Goal: Check status: Check status

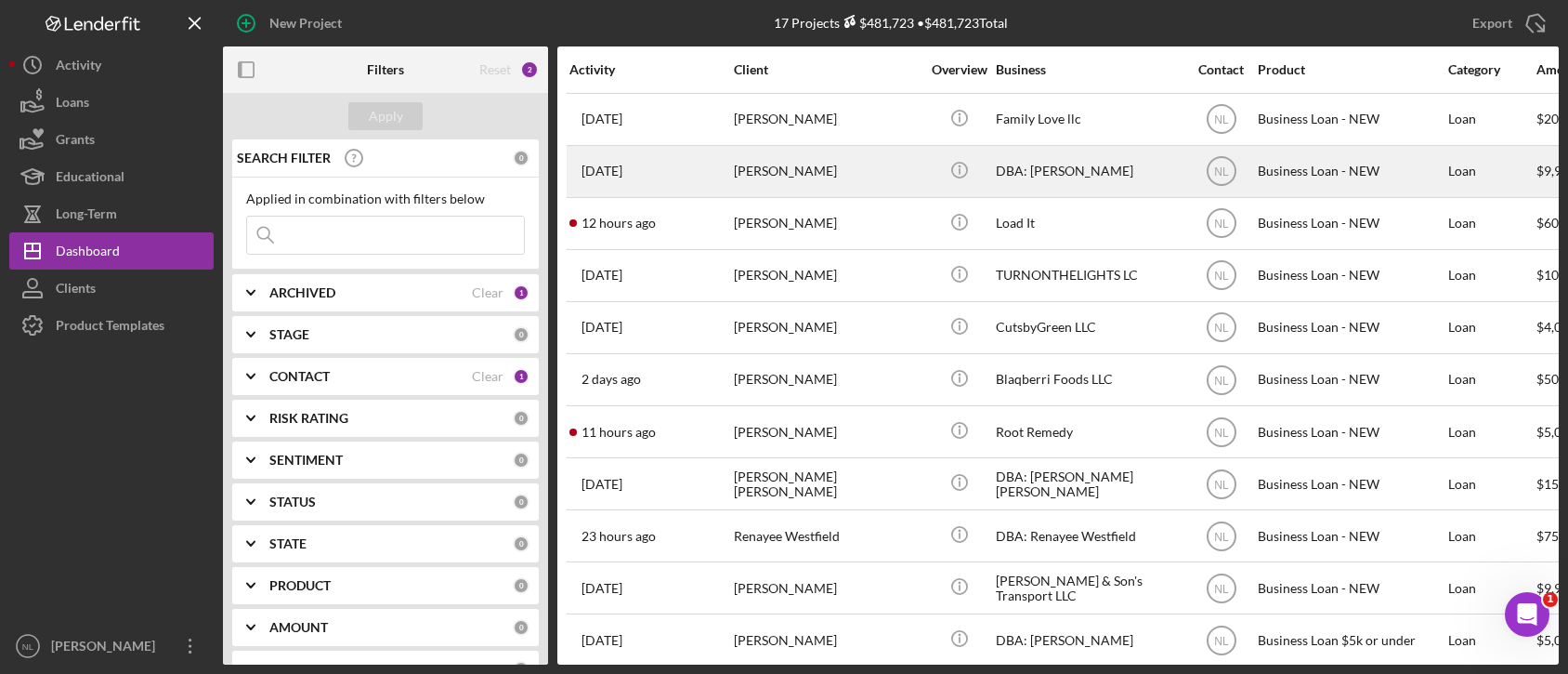
click at [779, 174] on div "[PERSON_NAME]" at bounding box center [827, 171] width 186 height 49
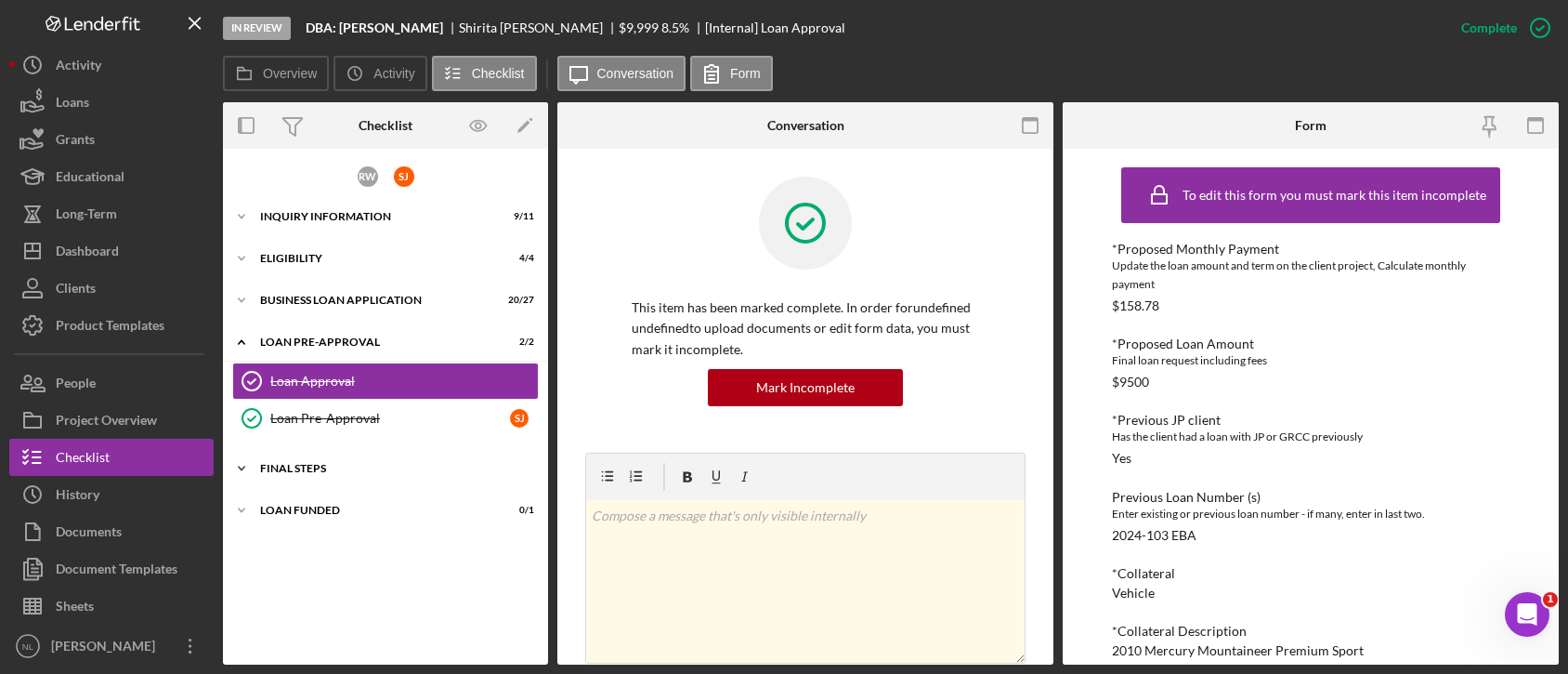
click at [327, 472] on div "Icon/Expander FINAL STEPS 11 / 18" at bounding box center [385, 468] width 325 height 38
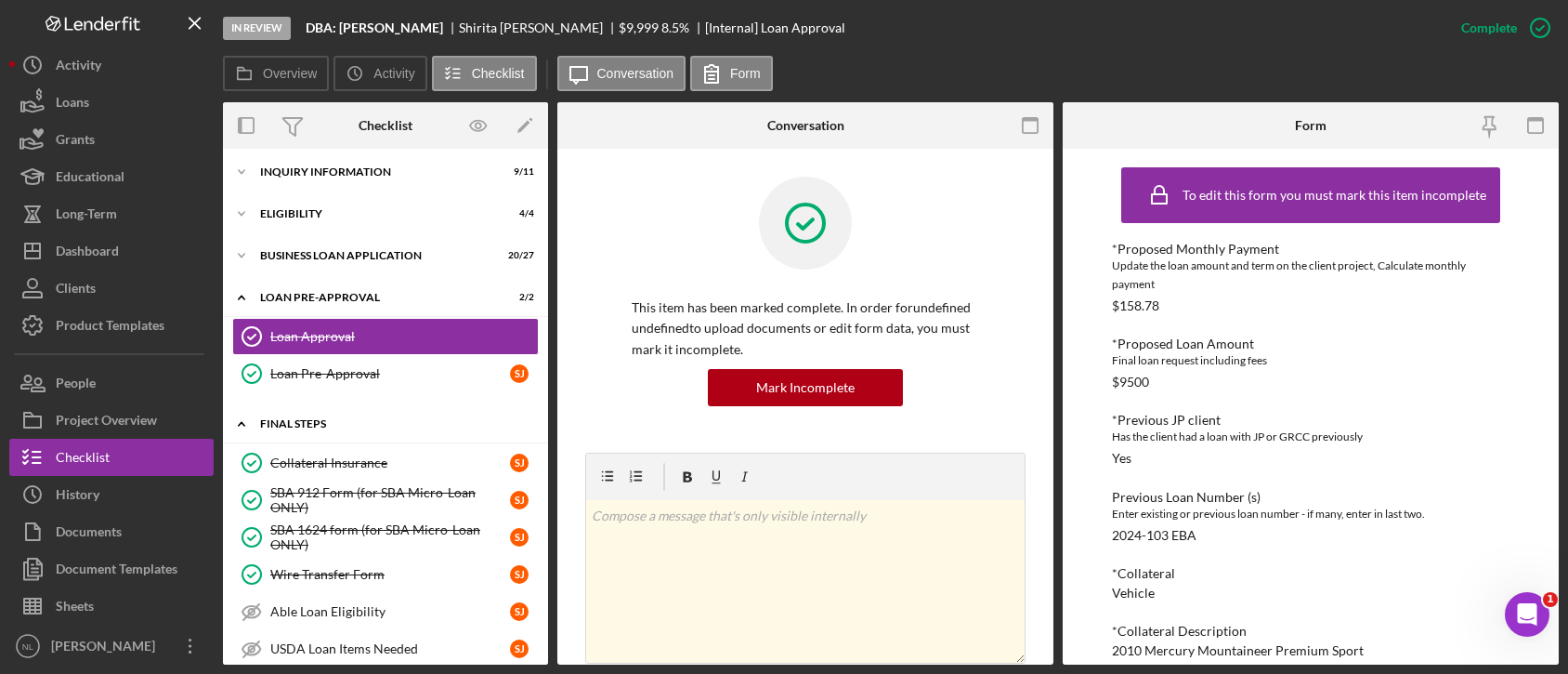
scroll to position [44, 0]
click at [331, 256] on div "BUSINESS LOAN APPLICATION" at bounding box center [374, 256] width 228 height 11
click at [297, 249] on div "Icon/Expander BUSINESS LOAN APPLICATION 20 / 27" at bounding box center [385, 256] width 325 height 38
click at [244, 254] on polyline at bounding box center [241, 256] width 6 height 4
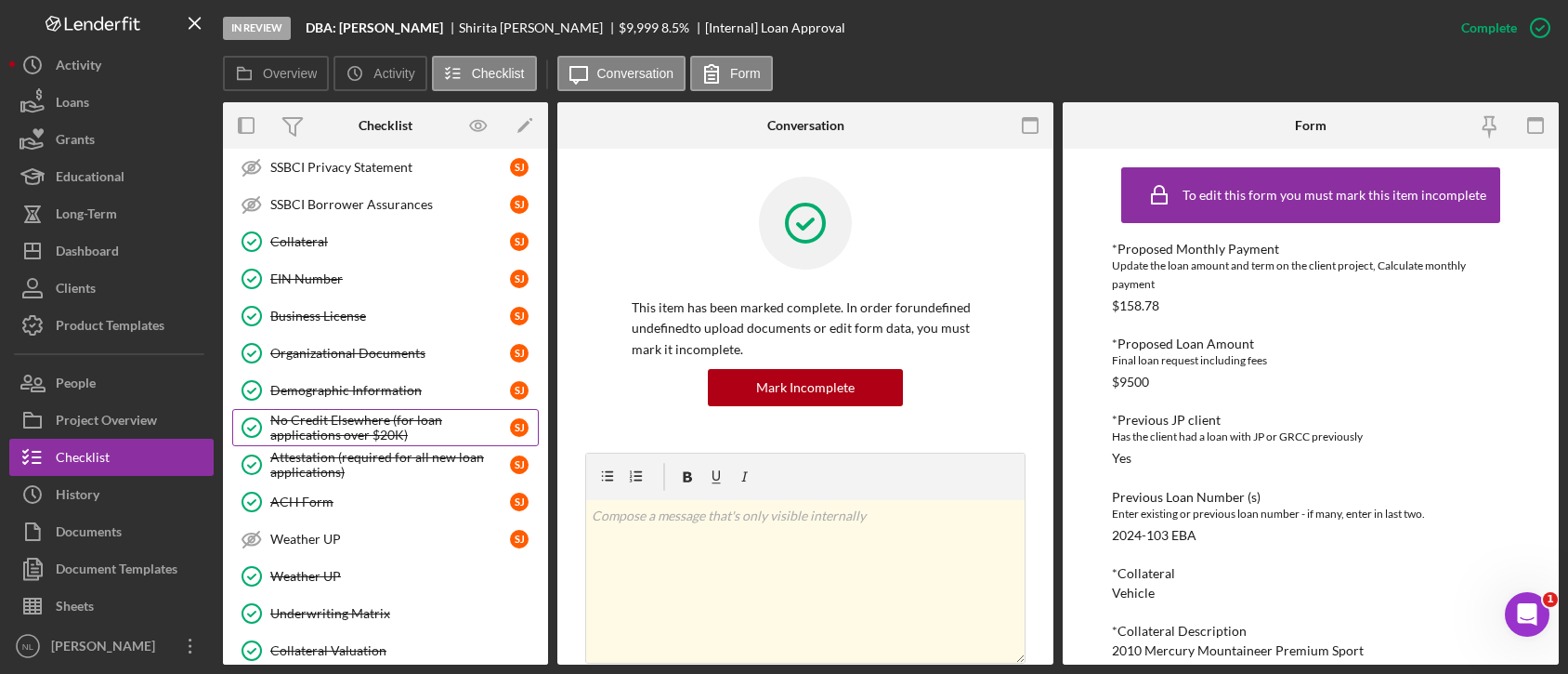
scroll to position [544, 0]
click at [345, 383] on div "Demographic Information" at bounding box center [390, 389] width 239 height 15
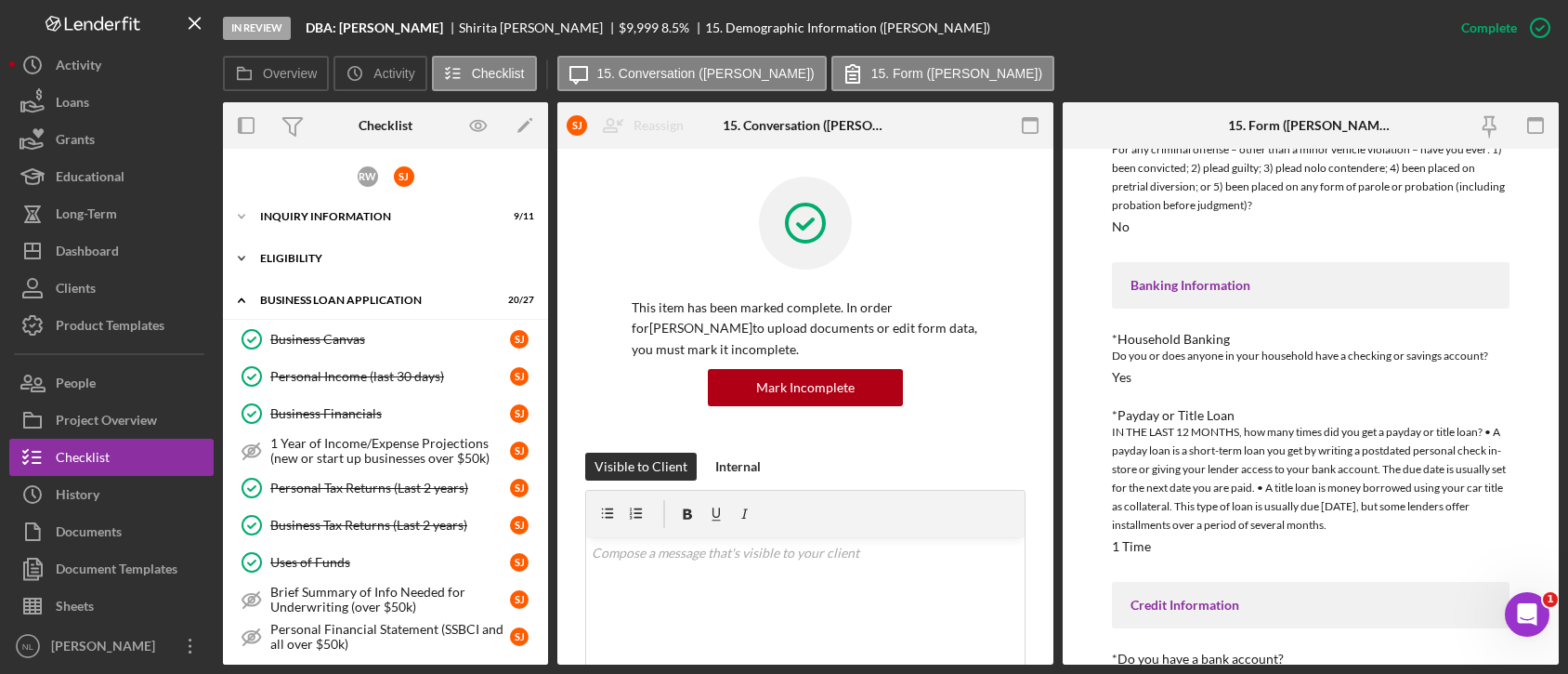
click at [348, 264] on div "Icon/Expander ELIGIBILITY 4 / 4" at bounding box center [385, 258] width 325 height 38
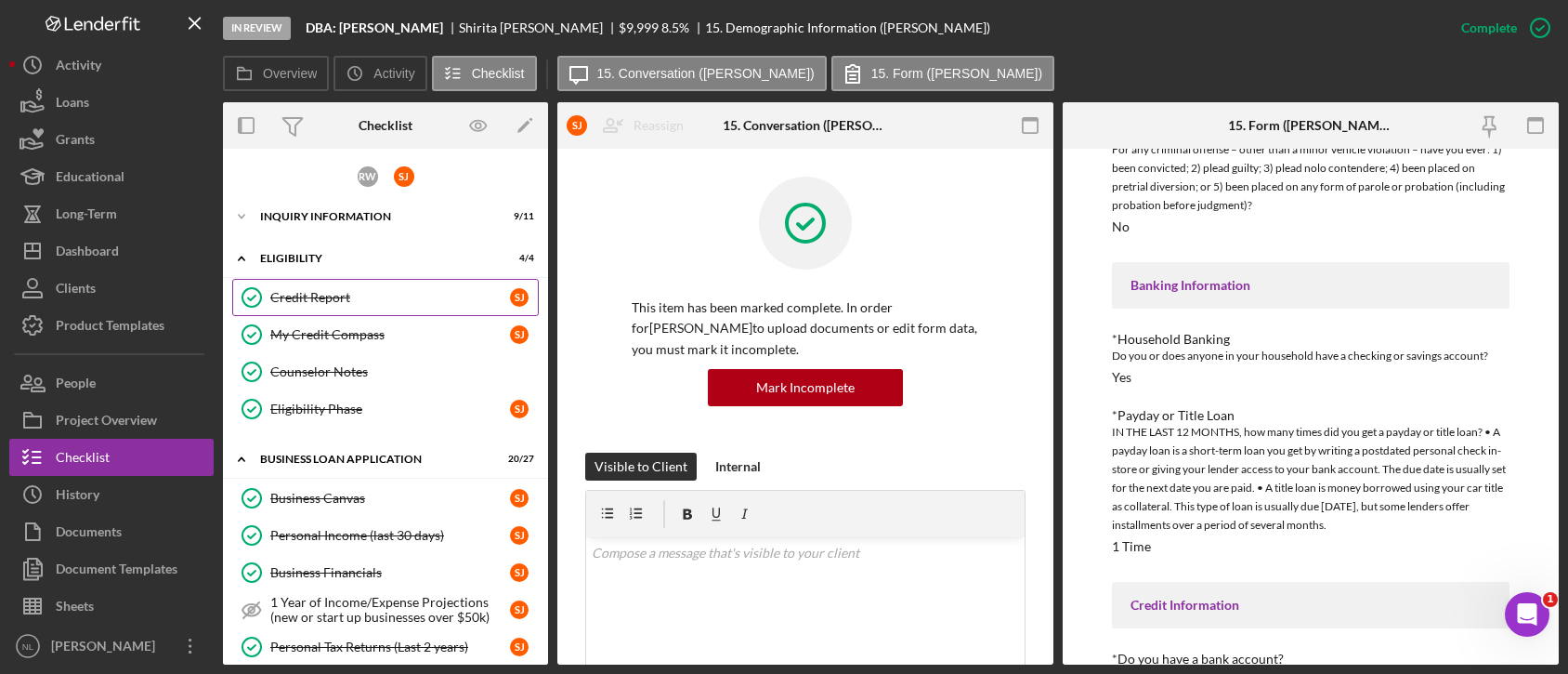
click at [355, 301] on div "Credit Report" at bounding box center [390, 297] width 239 height 15
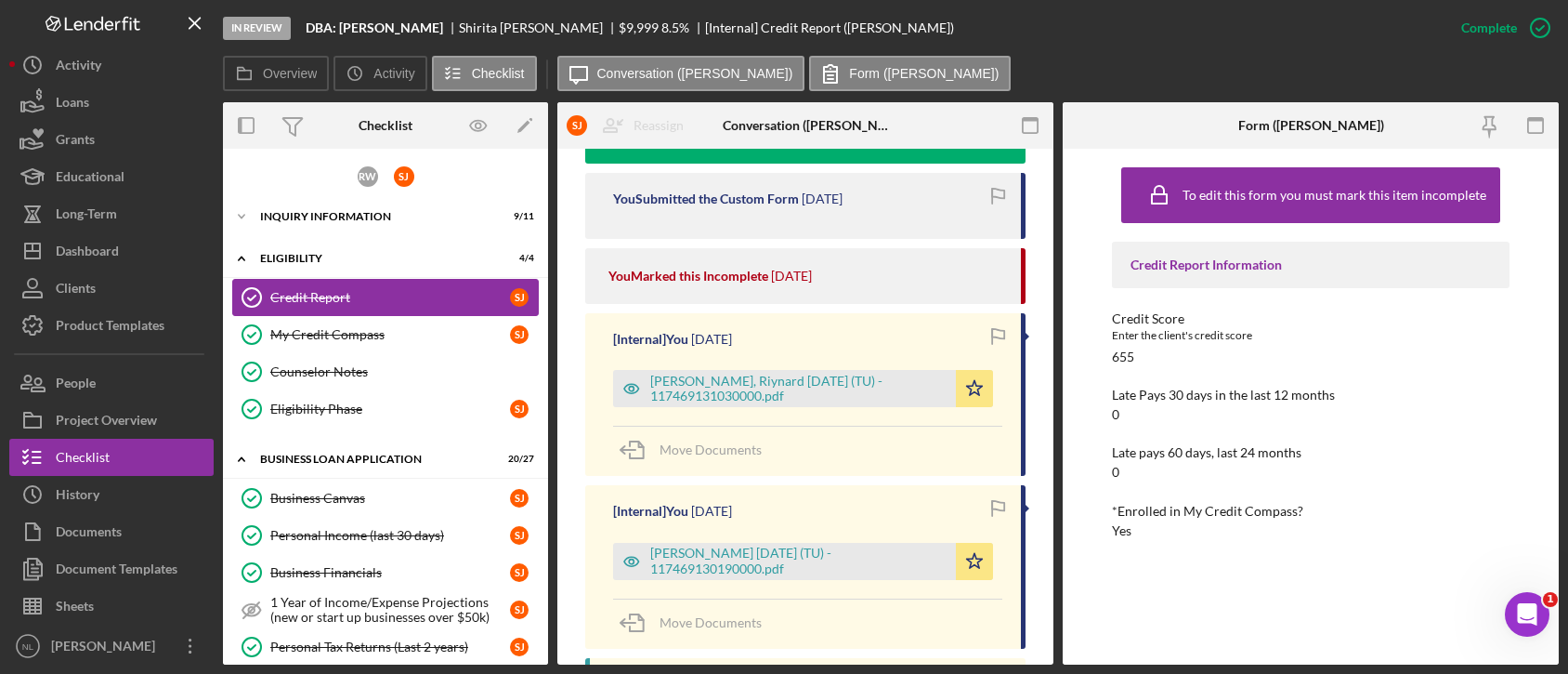
scroll to position [684, 0]
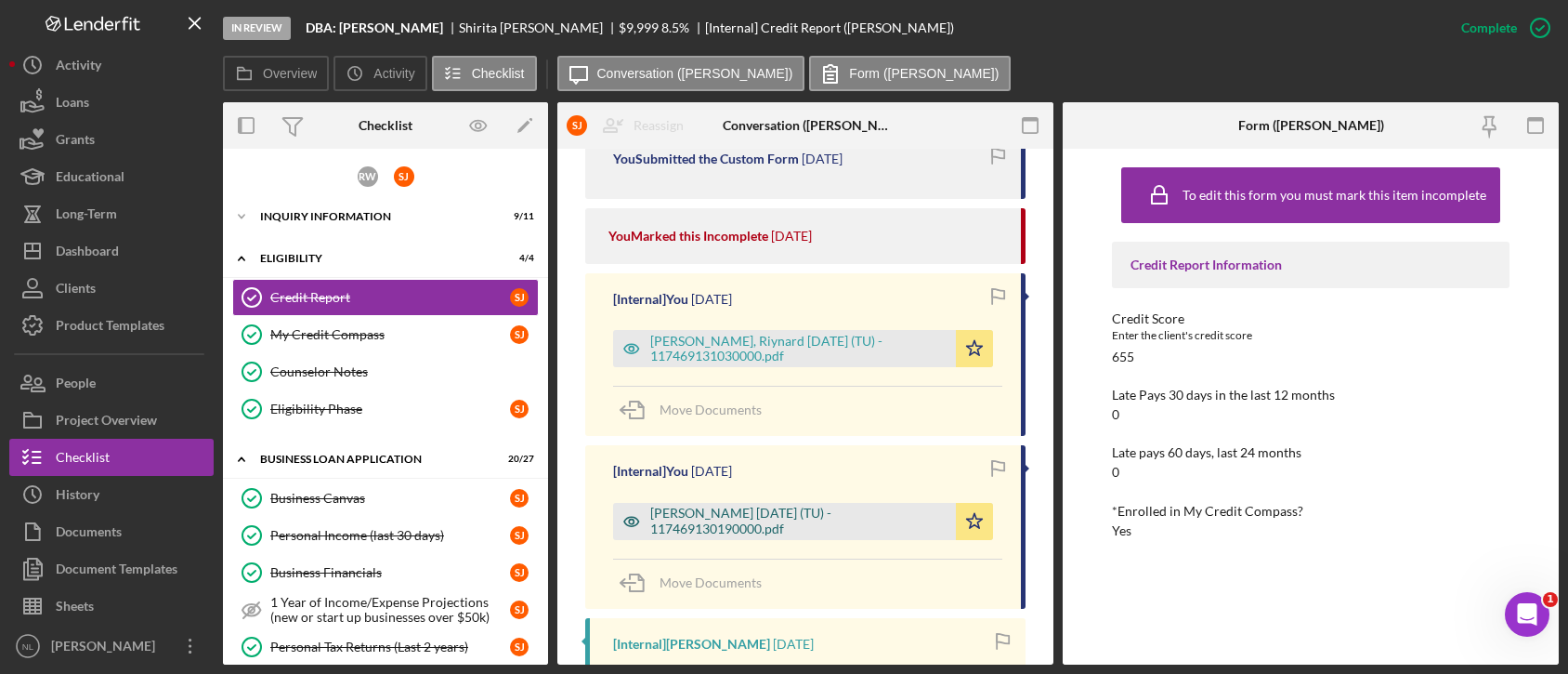
click at [799, 531] on div "[PERSON_NAME] [DATE] (TU) - 117469130190000.pdf" at bounding box center [798, 521] width 297 height 30
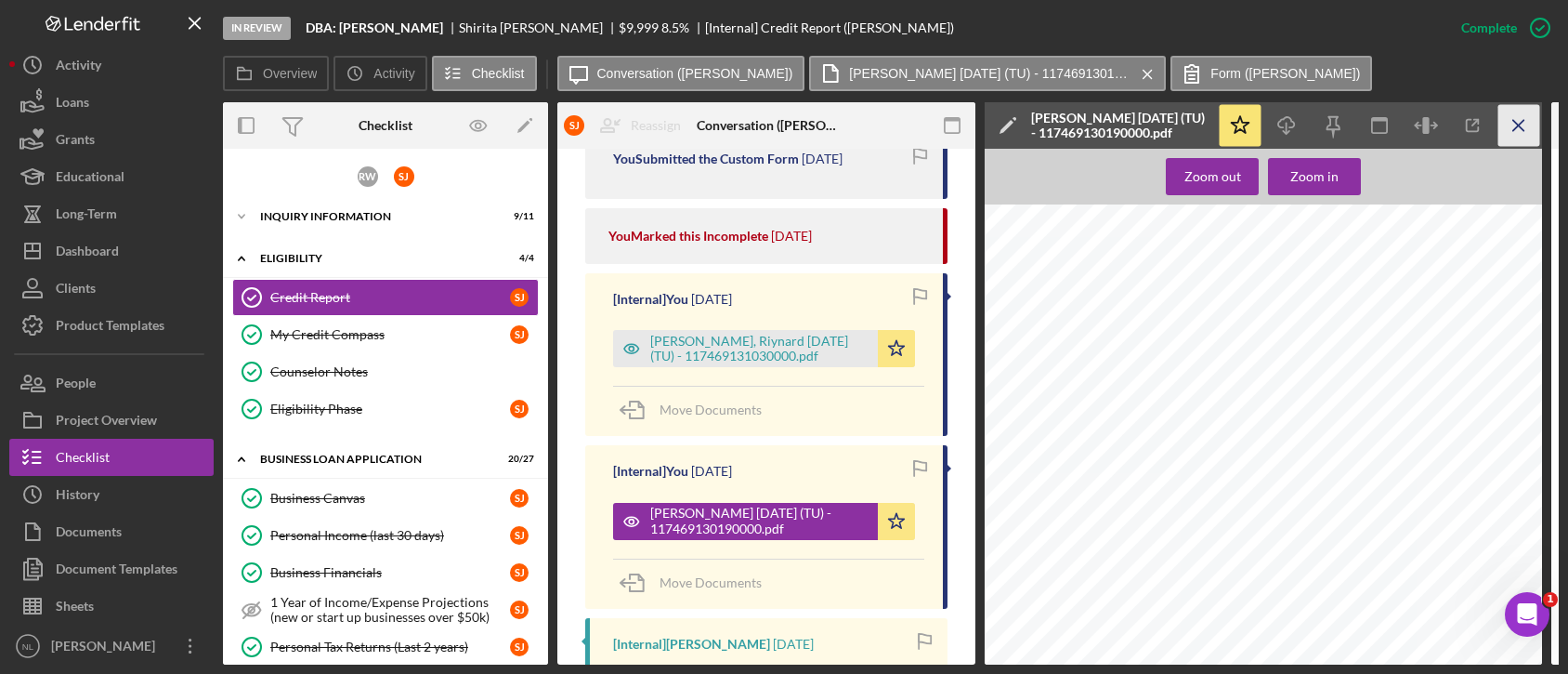
click at [1511, 116] on icon "Icon/Menu Close" at bounding box center [1520, 126] width 42 height 42
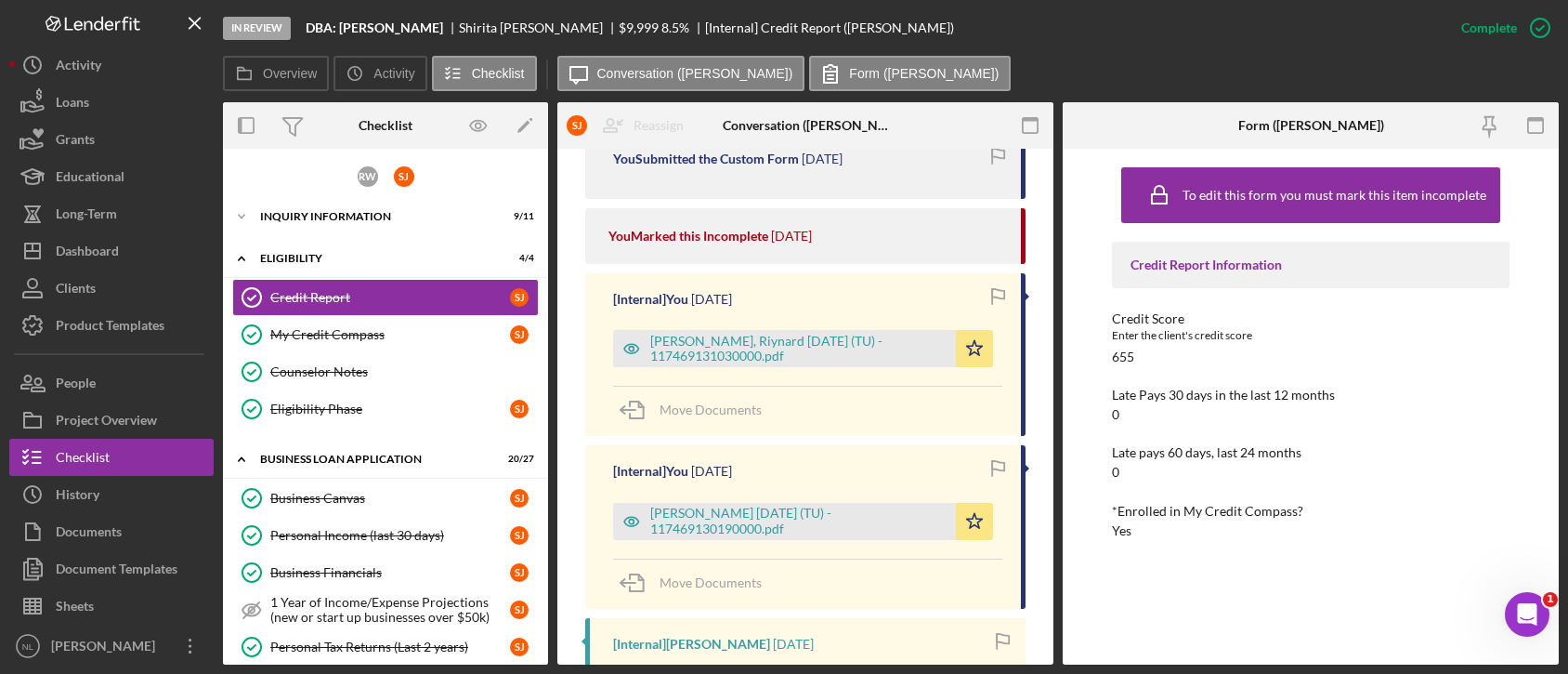
click at [828, 369] on div "[Internal] You [DATE] [PERSON_NAME], [PERSON_NAME] [DATE] (TU) - 11746913103000…" at bounding box center [805, 354] width 440 height 162
click at [825, 360] on div "[PERSON_NAME], Riynard [DATE] (TU) - 117469131030000.pdf" at bounding box center [798, 348] width 297 height 30
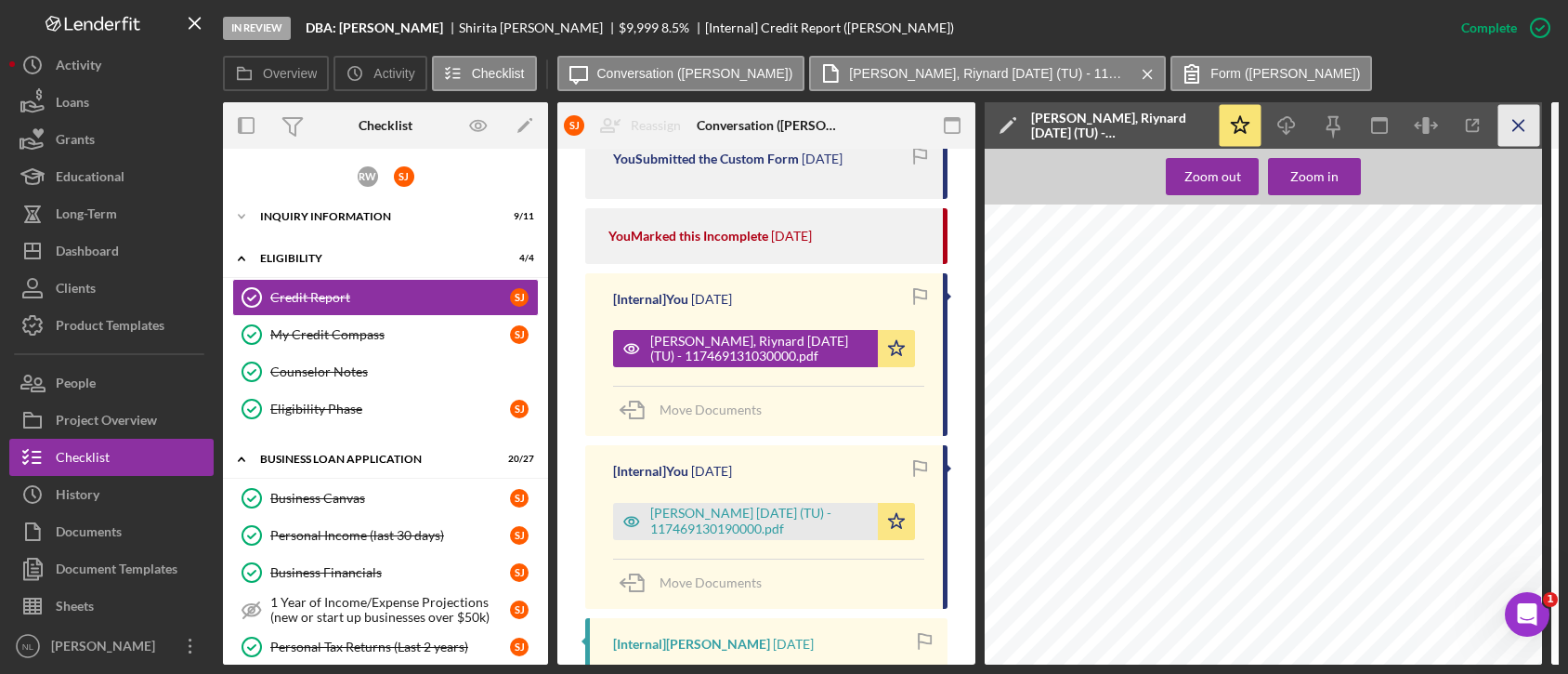
click at [1506, 121] on icon "Icon/Menu Close" at bounding box center [1520, 126] width 42 height 42
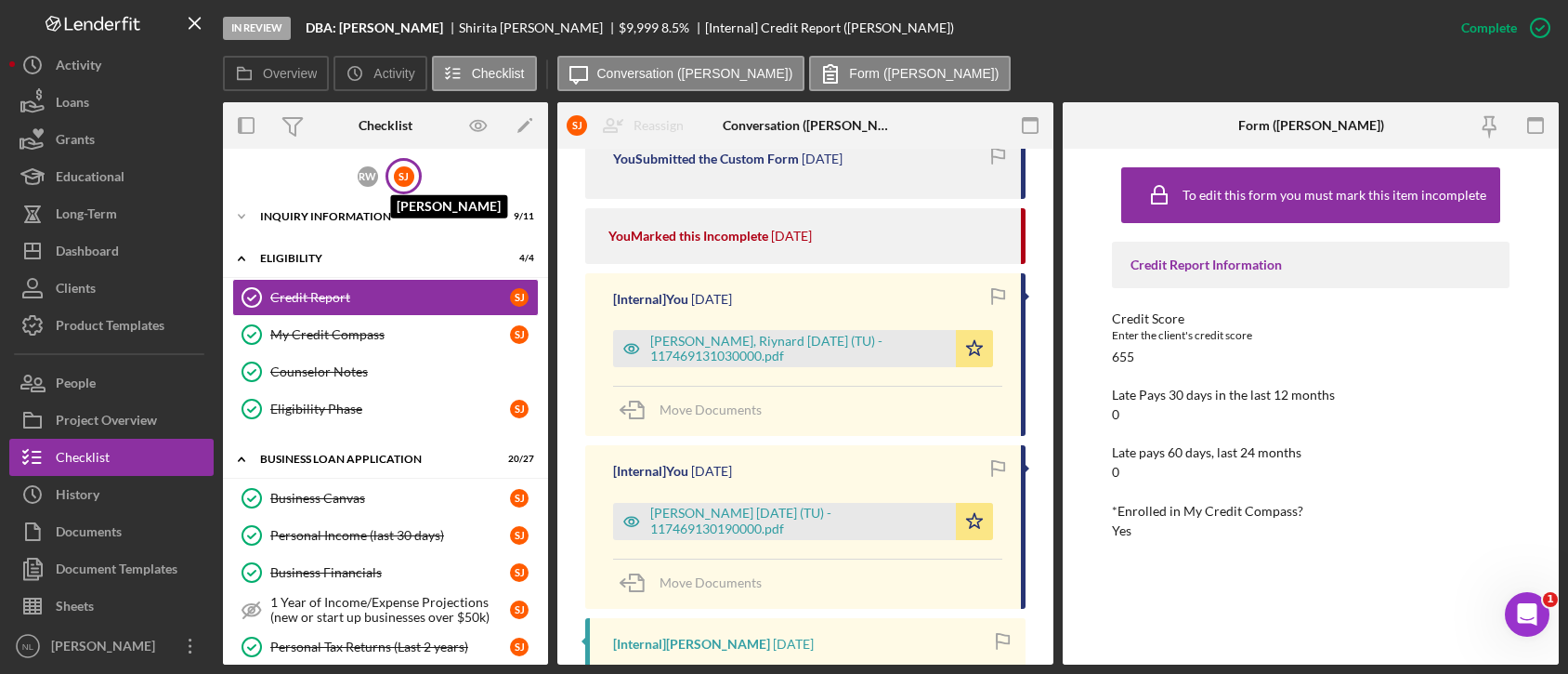
click at [409, 174] on div "[PERSON_NAME]" at bounding box center [404, 176] width 21 height 21
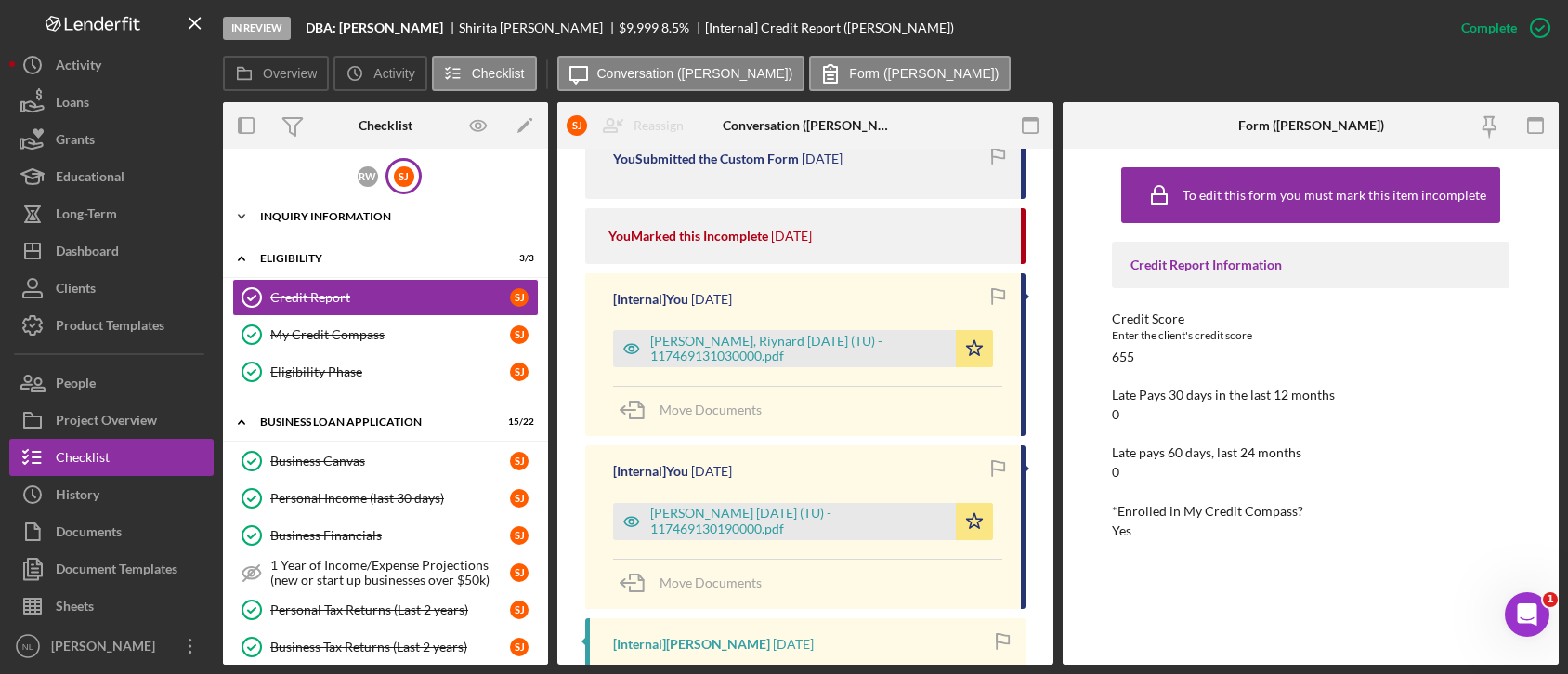
click at [358, 222] on div "Icon/Expander INQUIRY INFORMATION 8 / 10" at bounding box center [385, 217] width 325 height 38
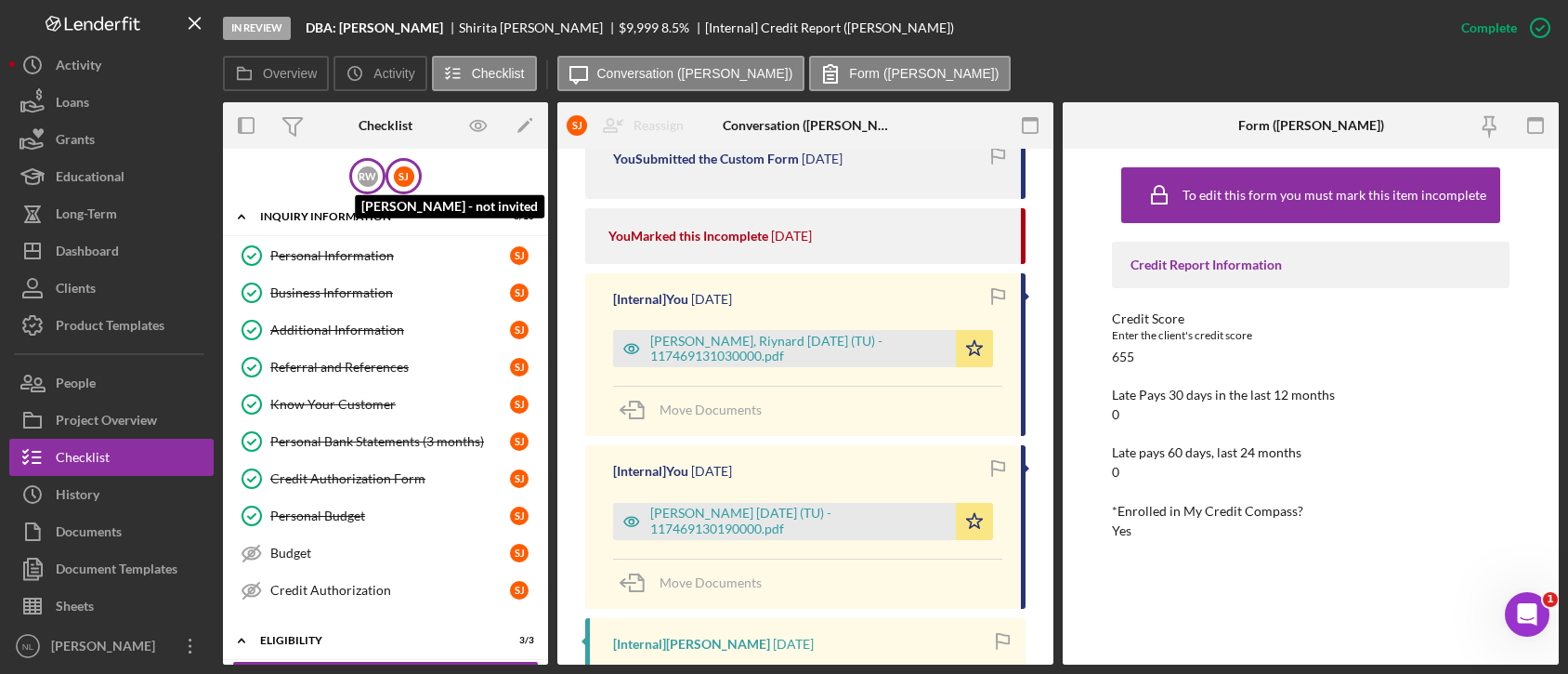
click at [358, 180] on div "R W" at bounding box center [368, 176] width 21 height 21
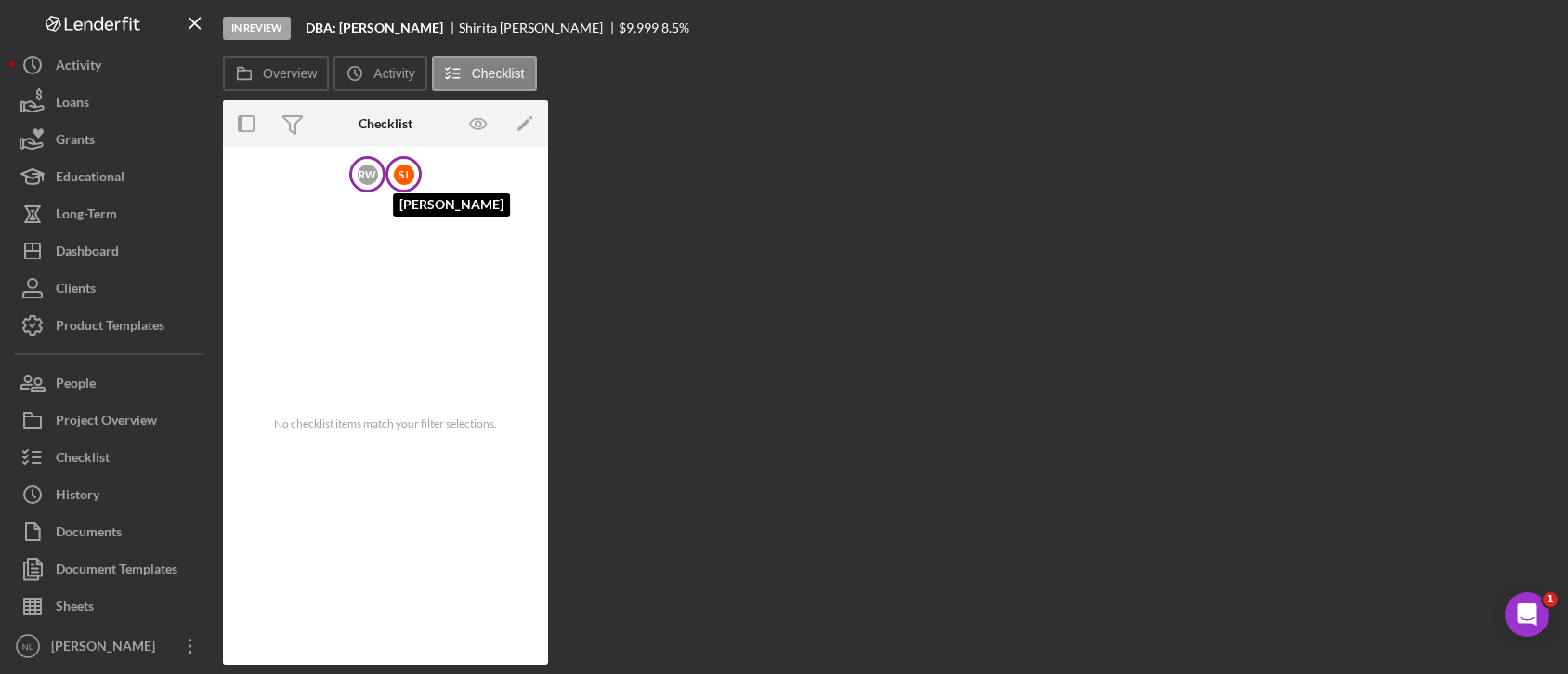
click at [404, 175] on div "[PERSON_NAME]" at bounding box center [404, 174] width 21 height 21
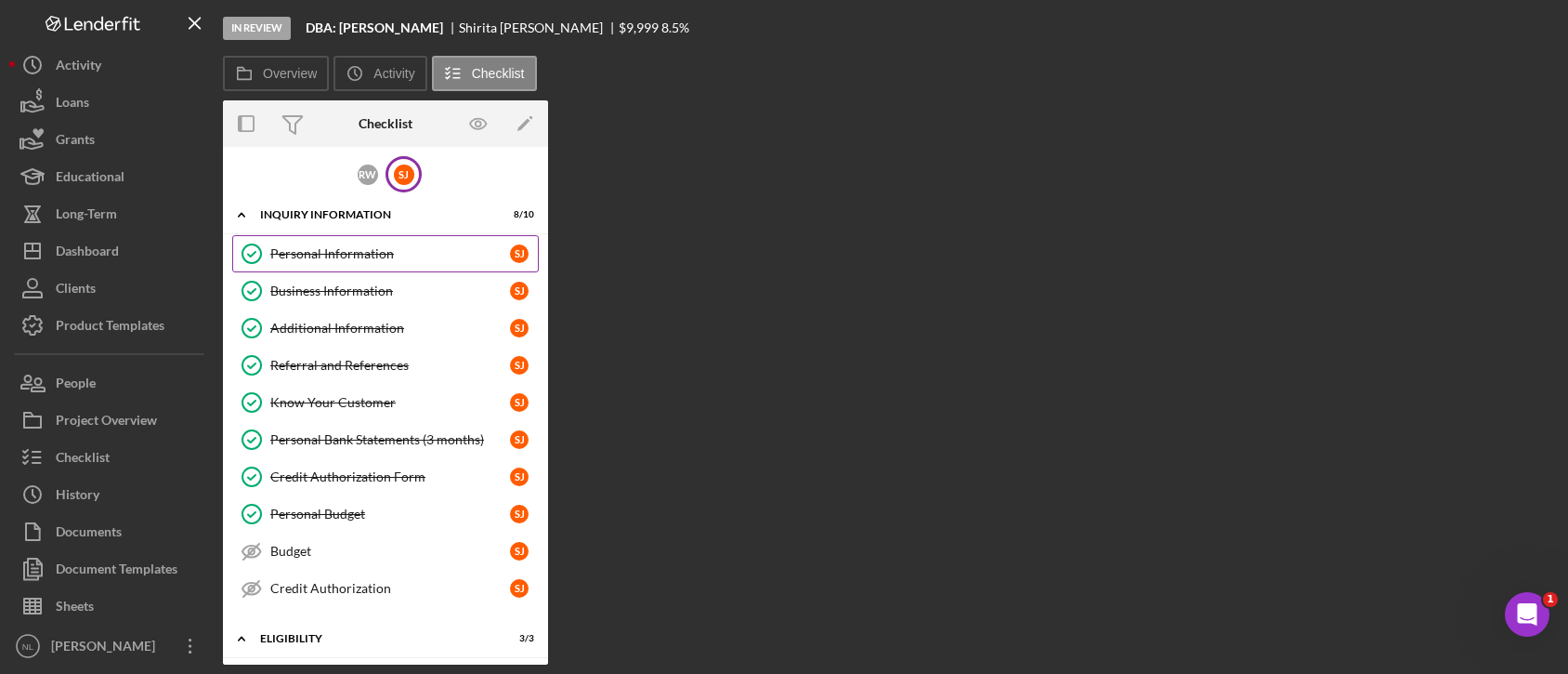
click at [350, 263] on link "Personal Information Personal Information [PERSON_NAME]" at bounding box center [386, 254] width 307 height 38
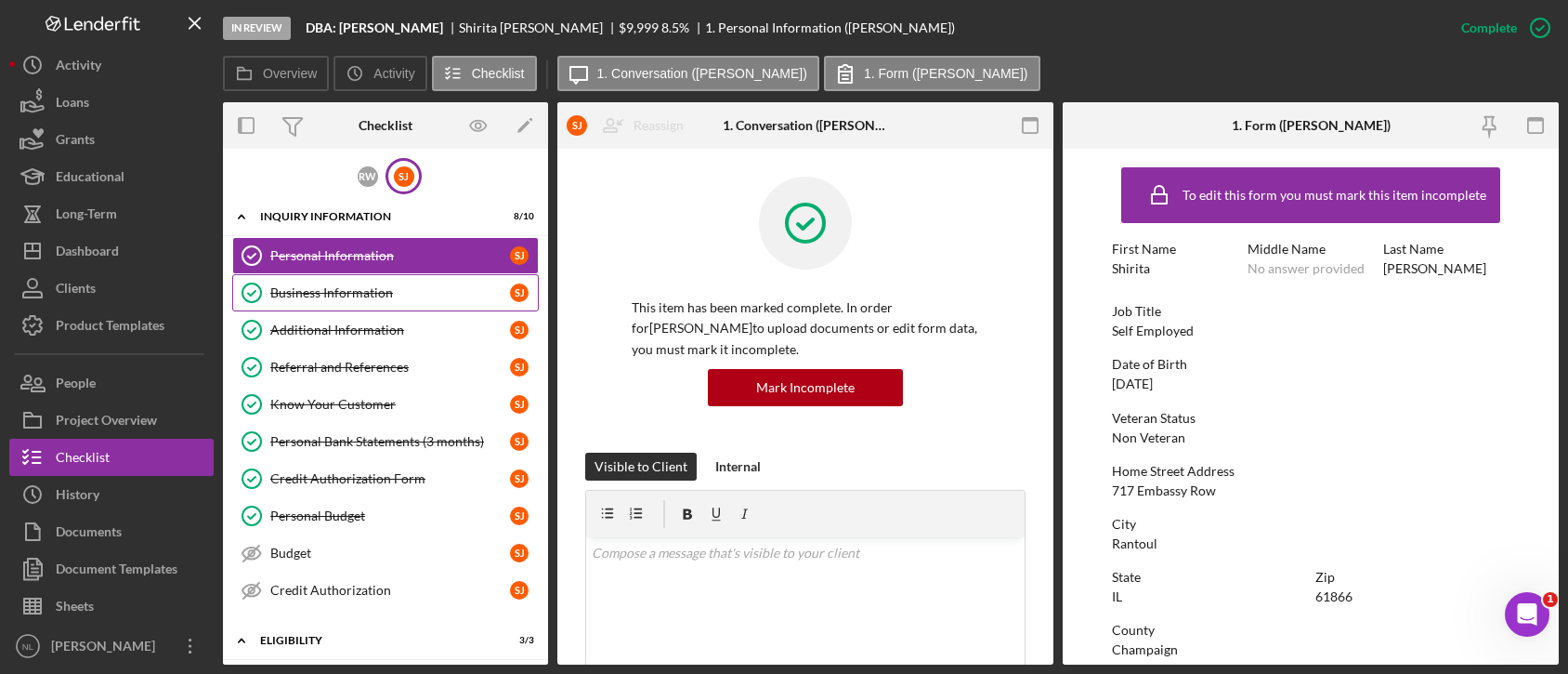
click at [341, 302] on link "Business Information Business Information [PERSON_NAME]" at bounding box center [386, 293] width 307 height 38
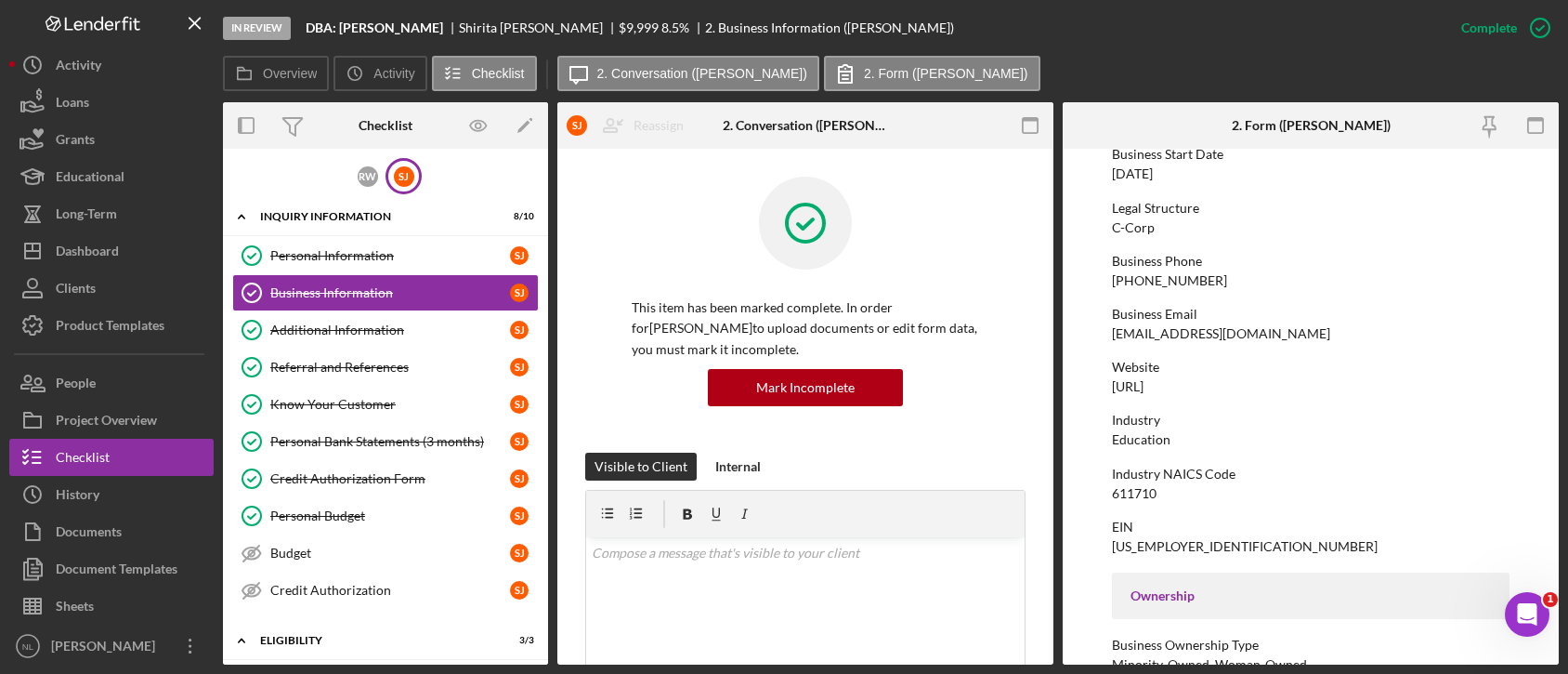
scroll to position [203, 0]
click at [96, 247] on div "Dashboard" at bounding box center [87, 253] width 63 height 42
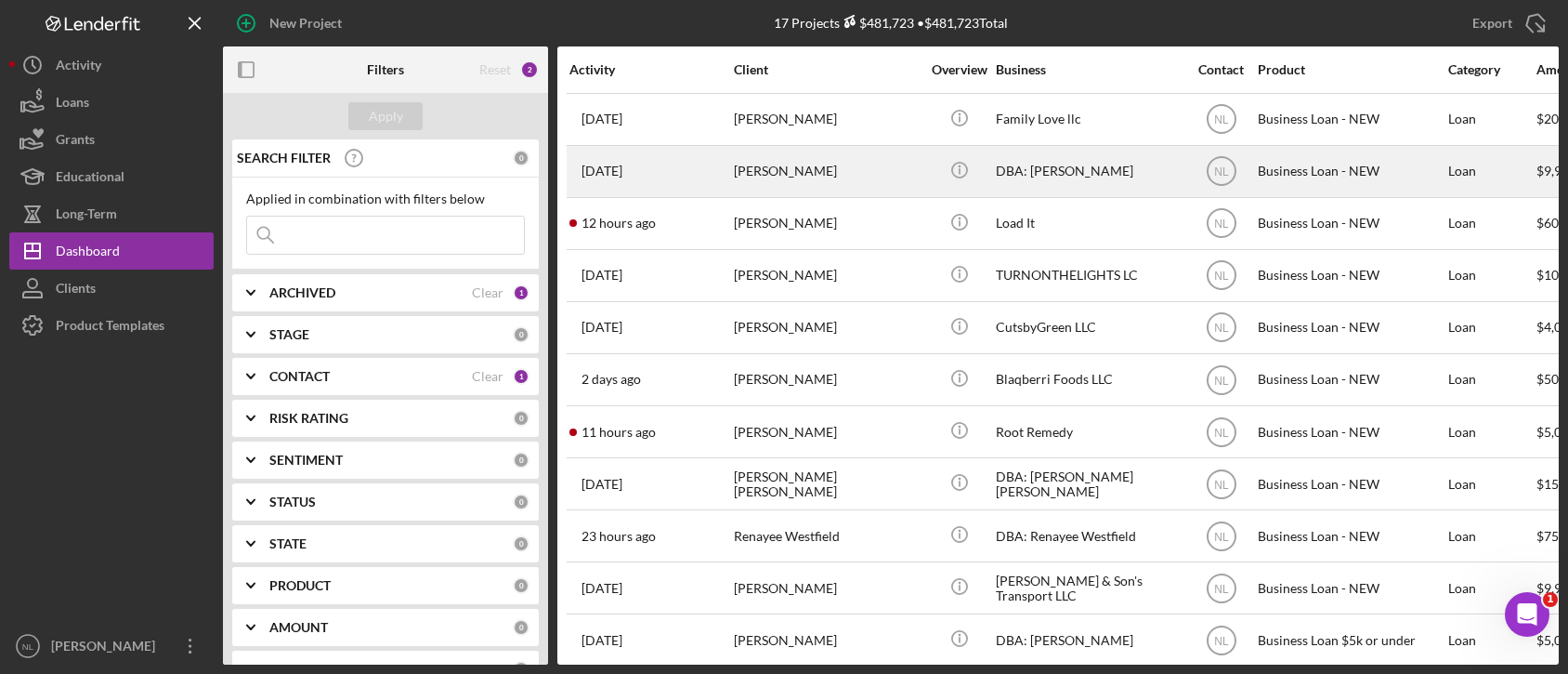
click at [899, 182] on div "[PERSON_NAME]" at bounding box center [827, 171] width 186 height 49
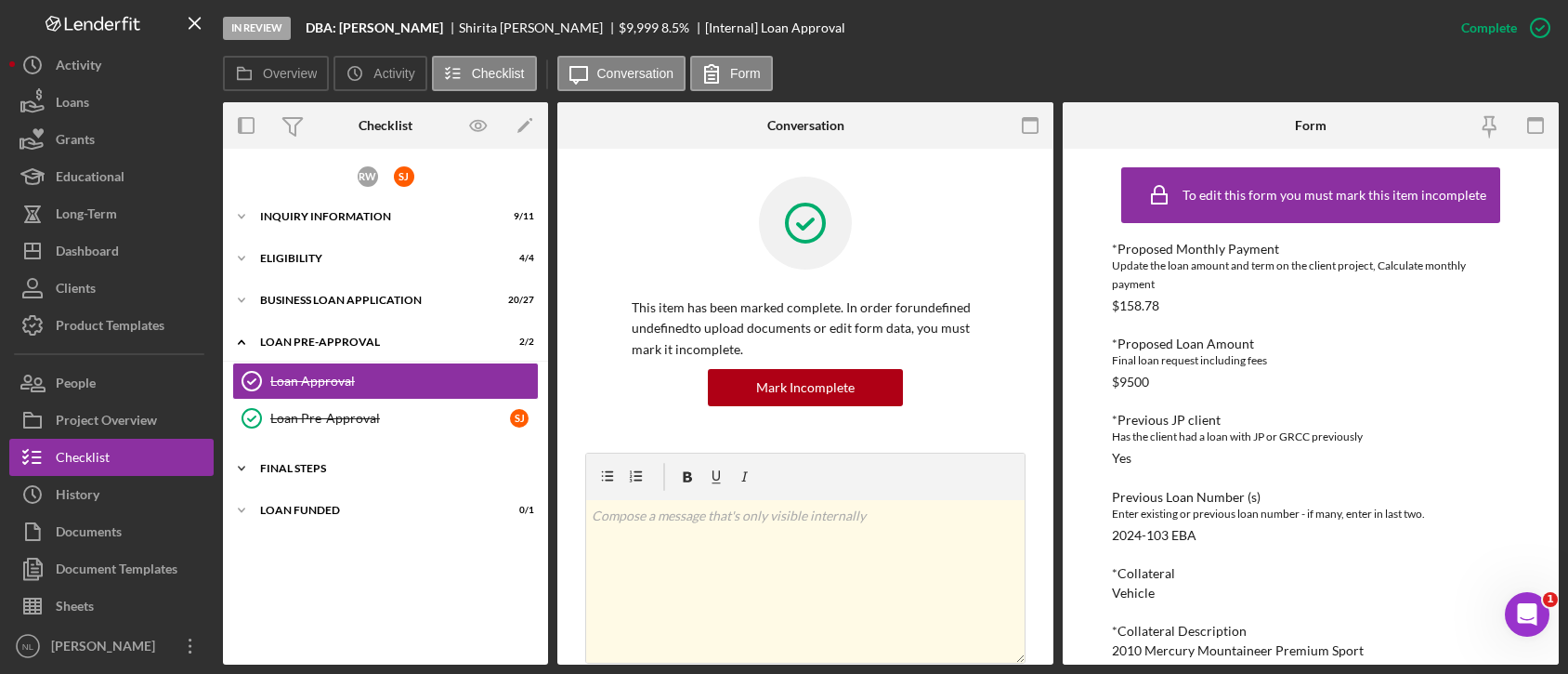
click at [370, 450] on div "Icon/Expander FINAL STEPS 11 / 18" at bounding box center [385, 468] width 325 height 38
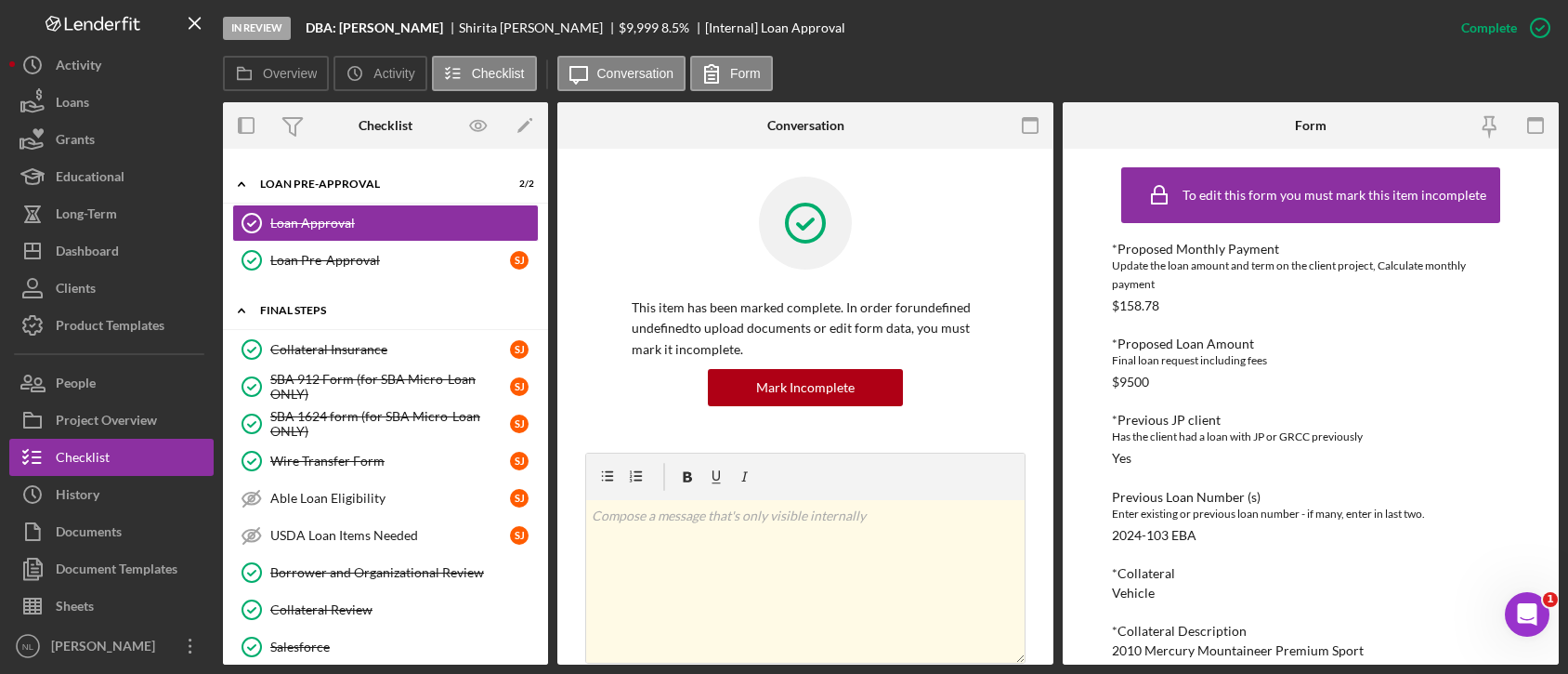
scroll to position [94, 0]
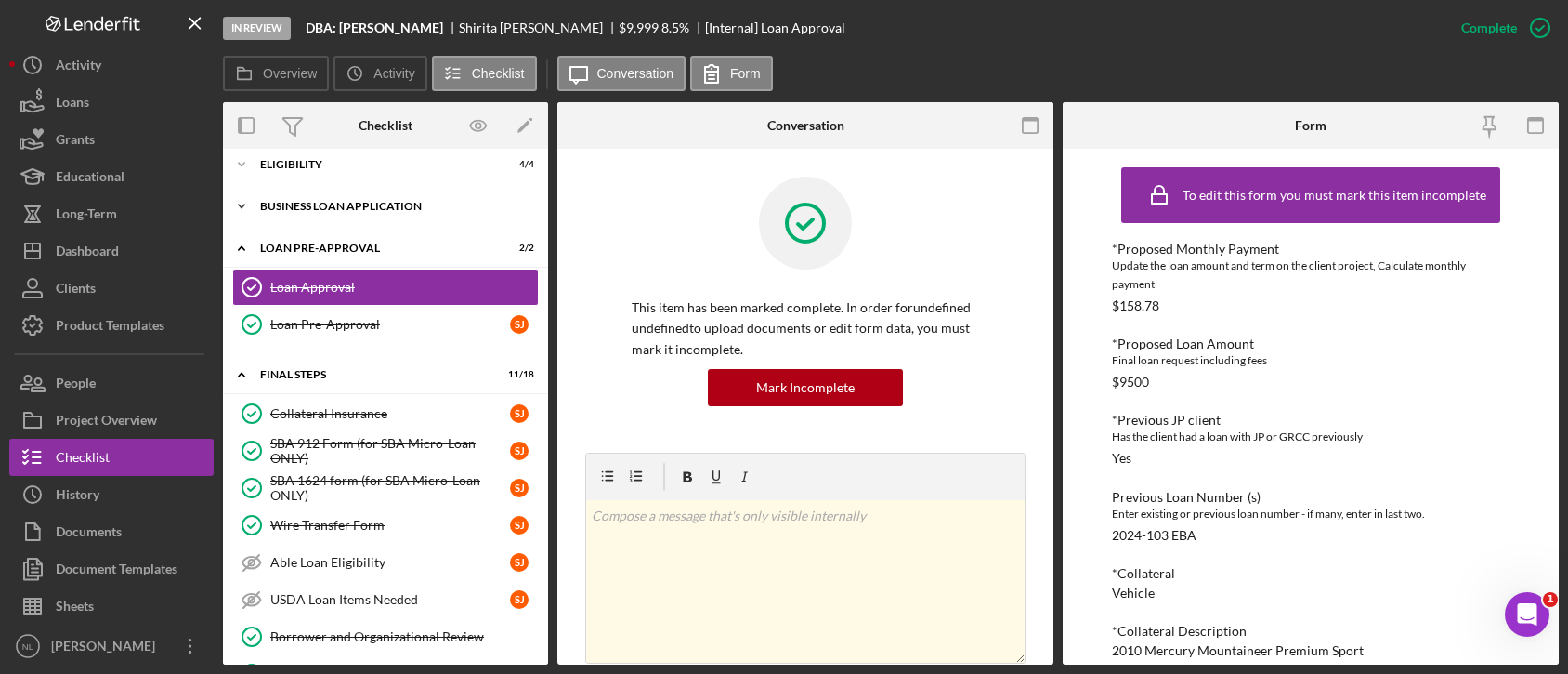
click at [353, 209] on div "BUSINESS LOAN APPLICATION" at bounding box center [393, 206] width 265 height 11
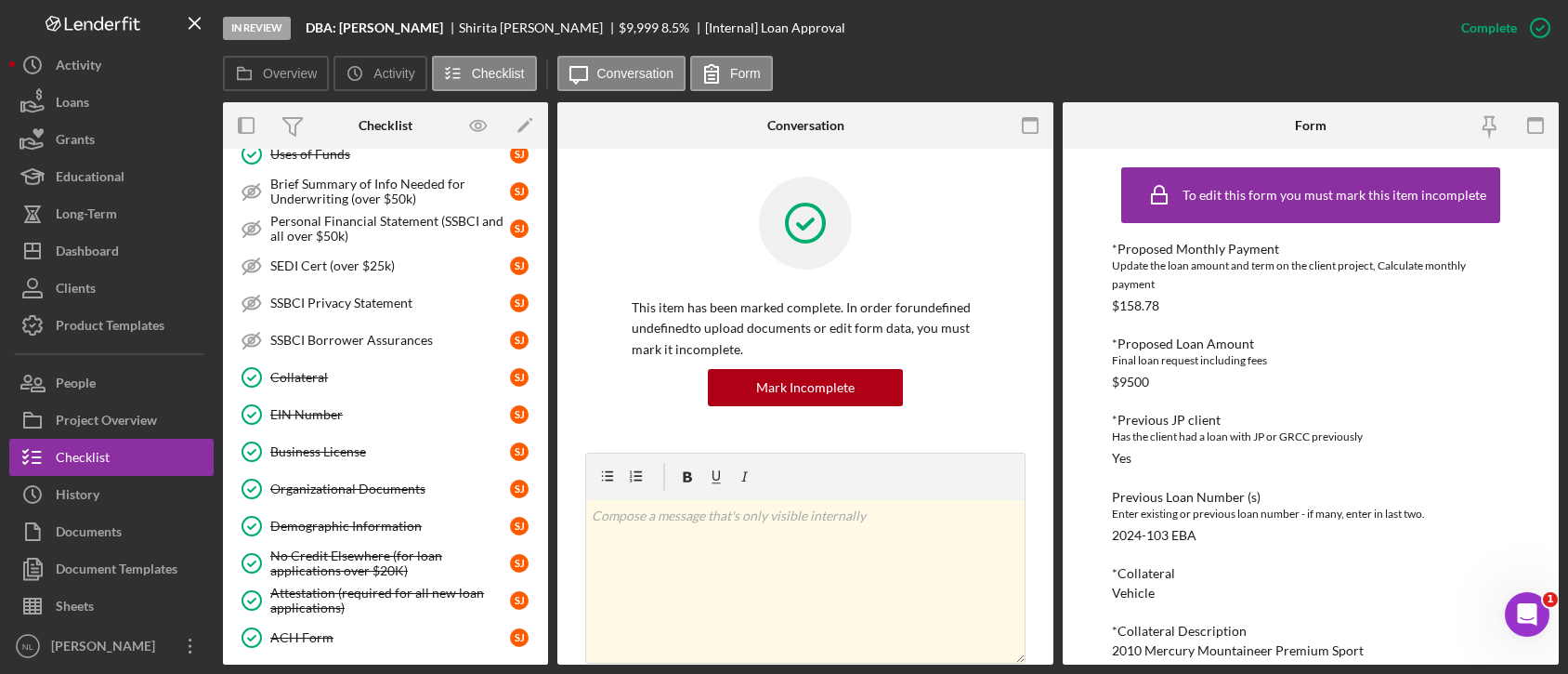
scroll to position [512, 0]
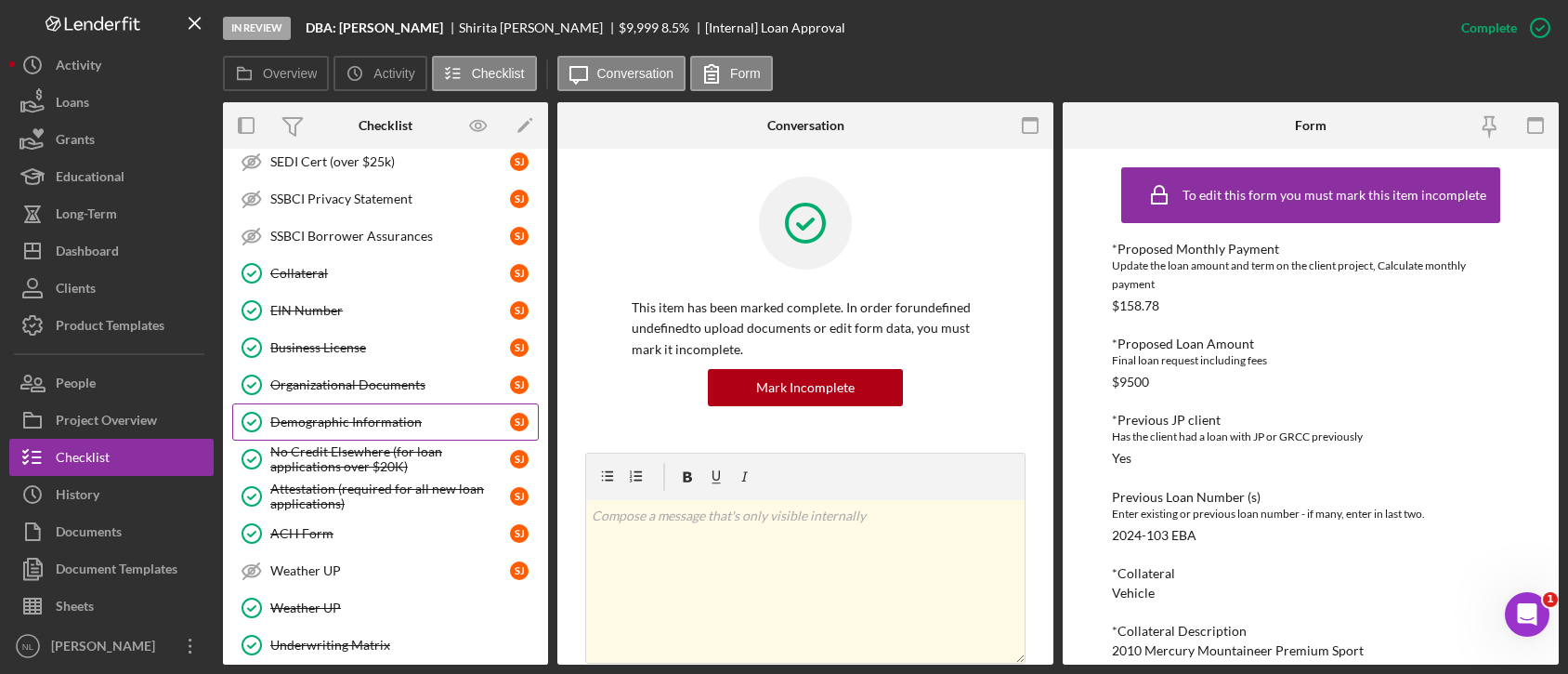
click at [342, 421] on div "Demographic Information" at bounding box center [390, 422] width 239 height 15
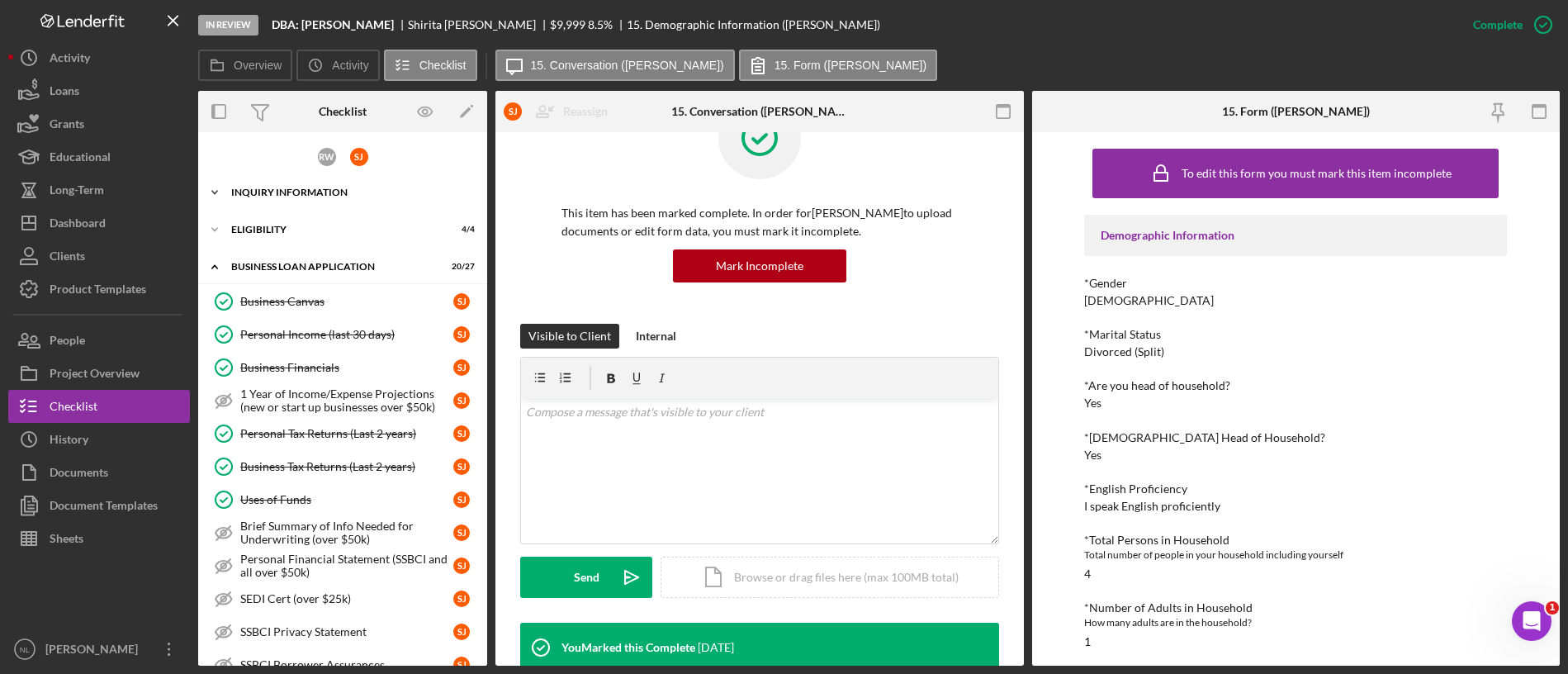
click at [337, 196] on div "INQUIRY INFORMATION" at bounding box center [349, 192] width 236 height 10
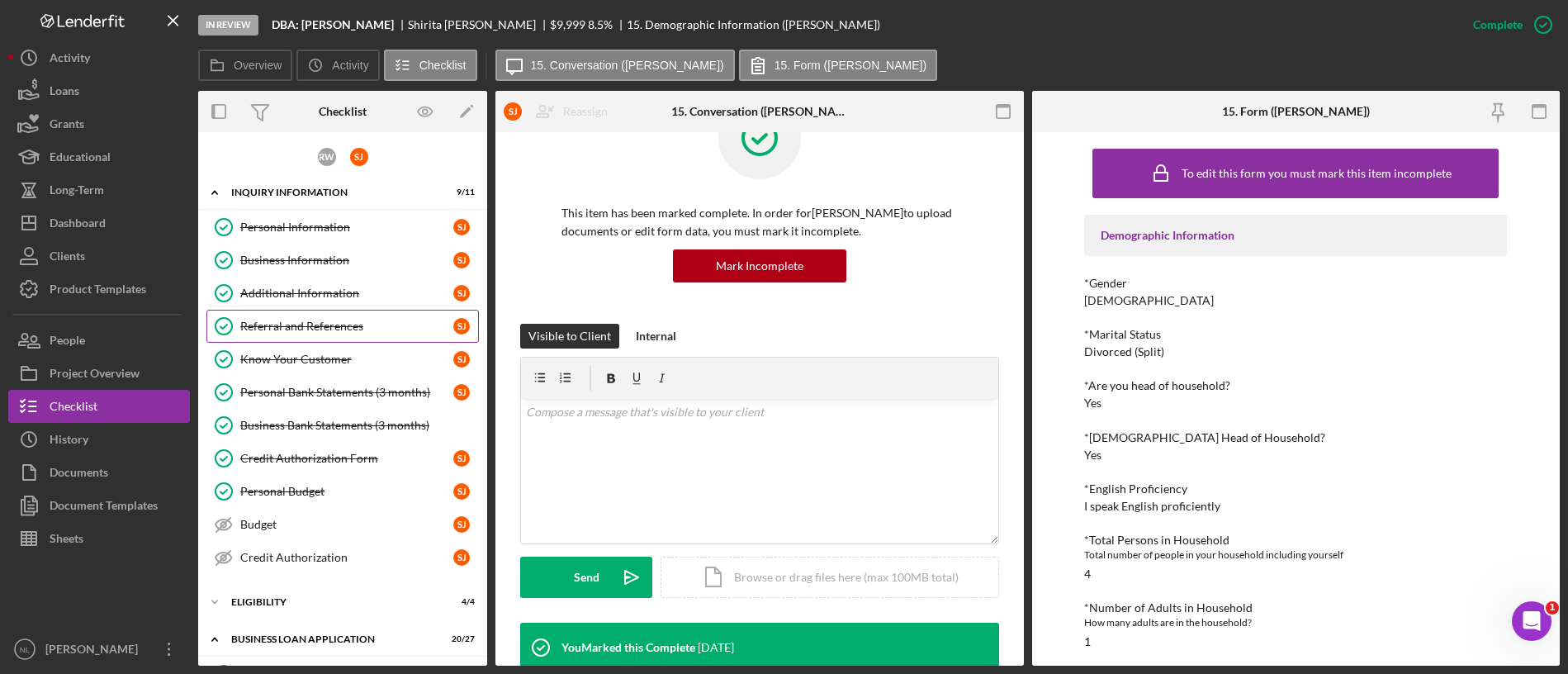
click at [344, 335] on link "Referral and References [PERSON_NAME] and References [PERSON_NAME]" at bounding box center [343, 326] width 273 height 33
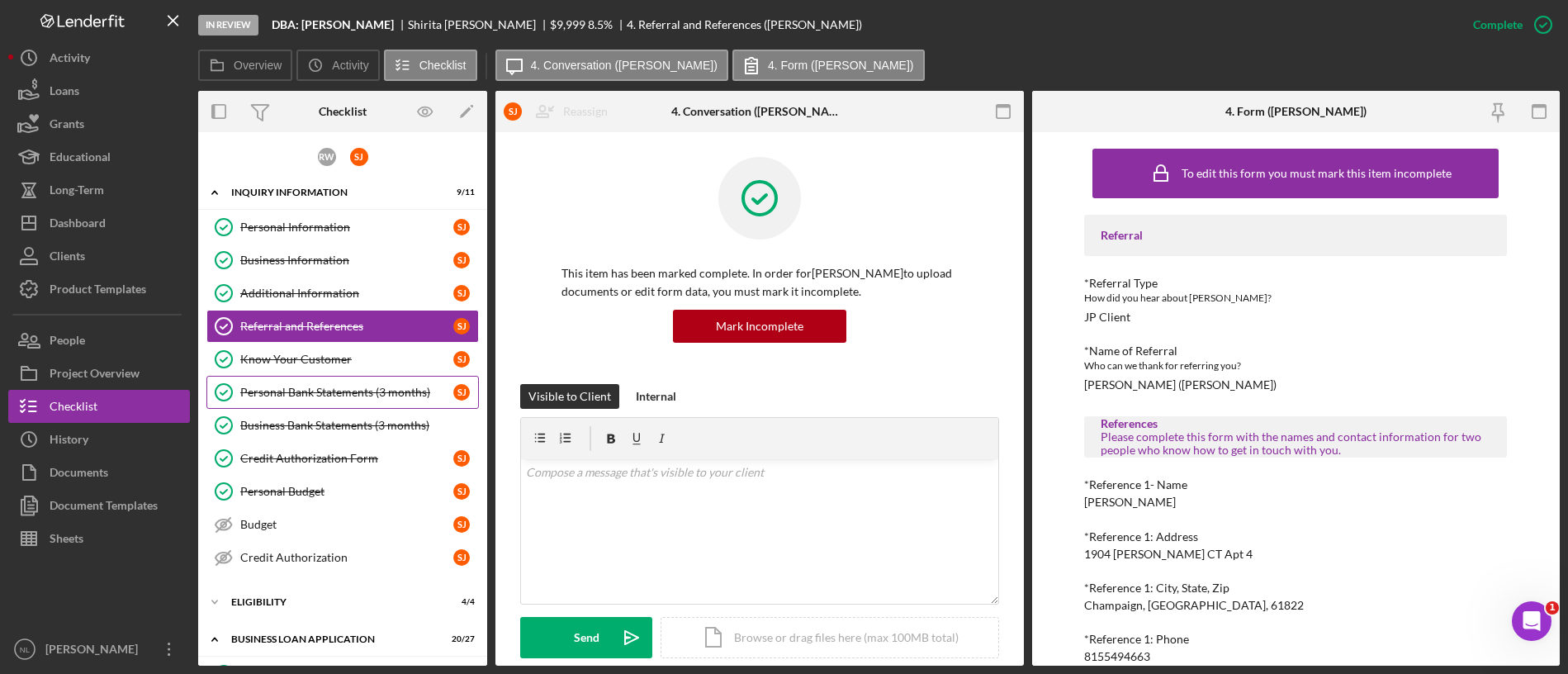
click at [334, 392] on div "Personal Bank Statements (3 months)" at bounding box center [346, 392] width 213 height 13
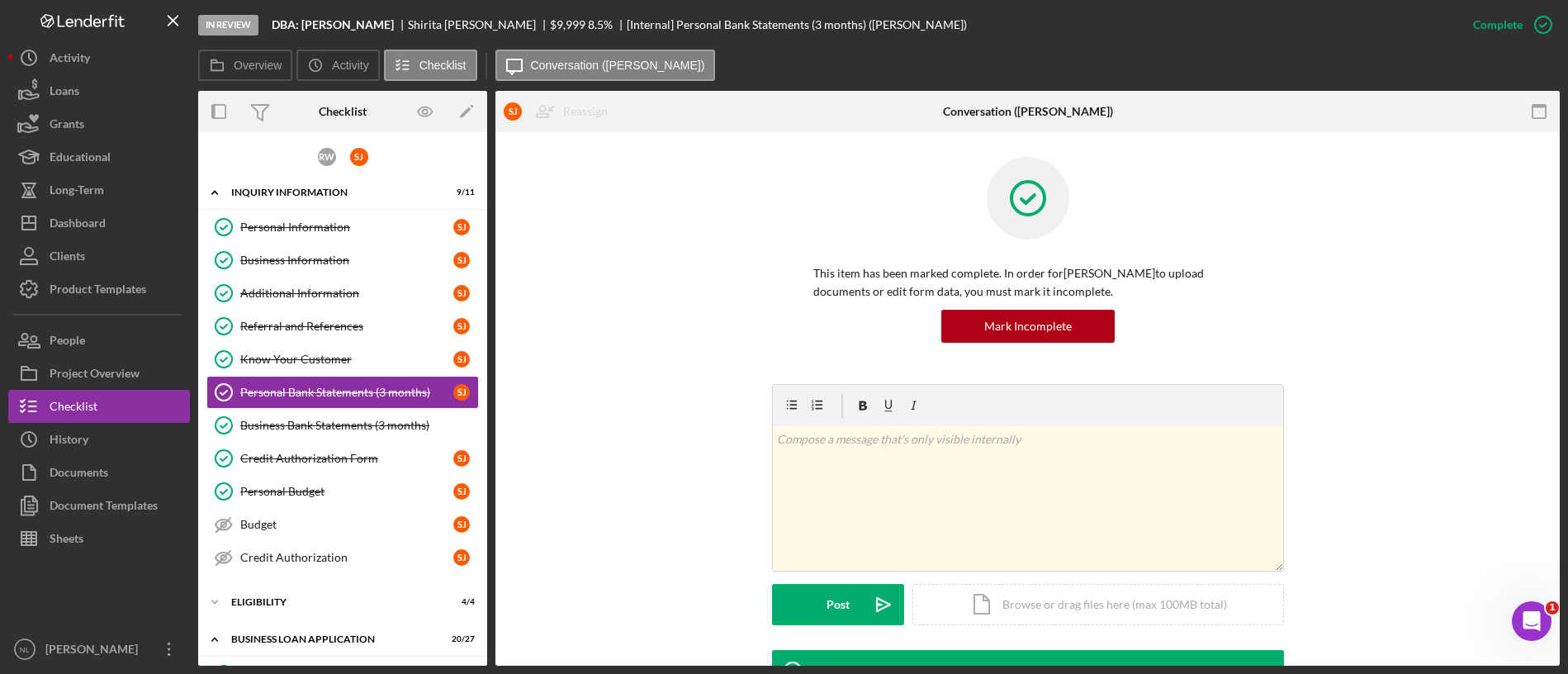
scroll to position [205, 0]
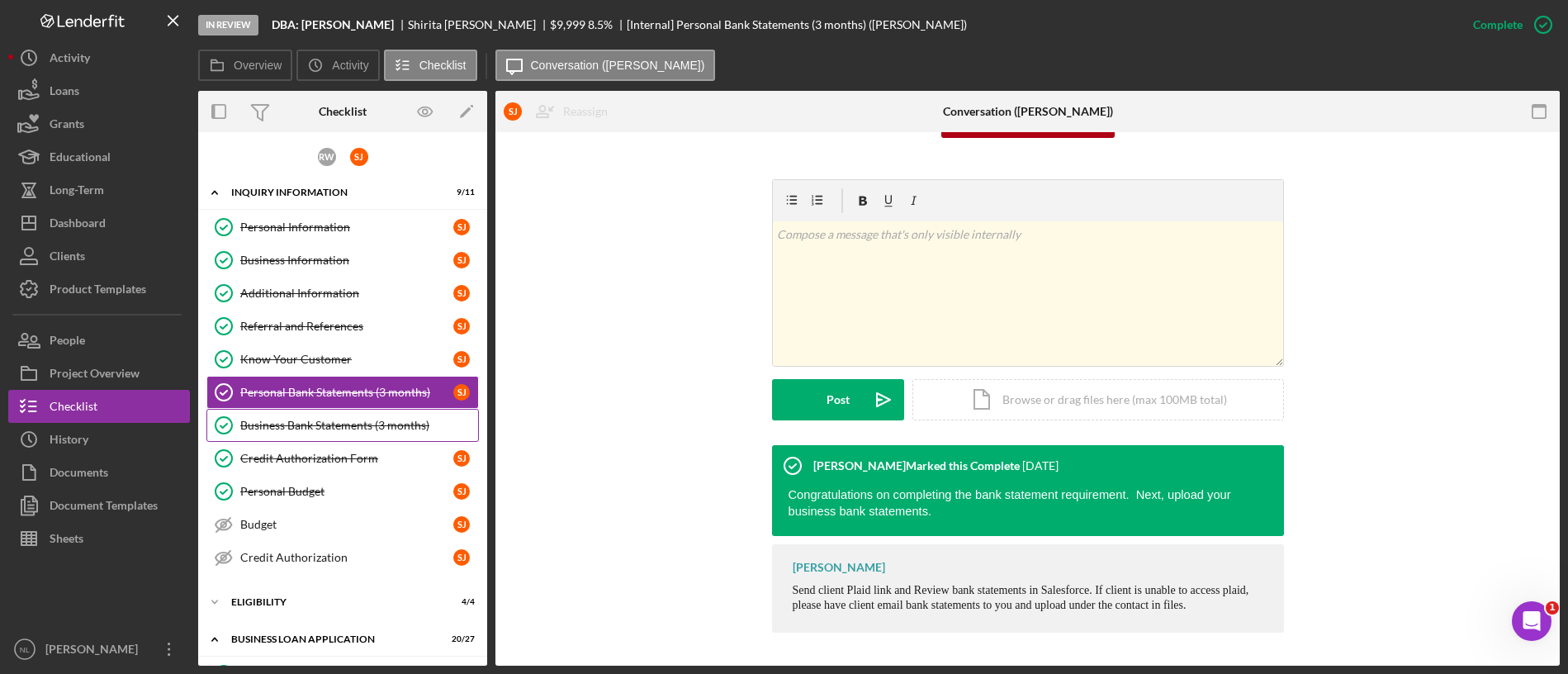
click at [302, 423] on div "Business Bank Statements (3 months)" at bounding box center [359, 425] width 237 height 13
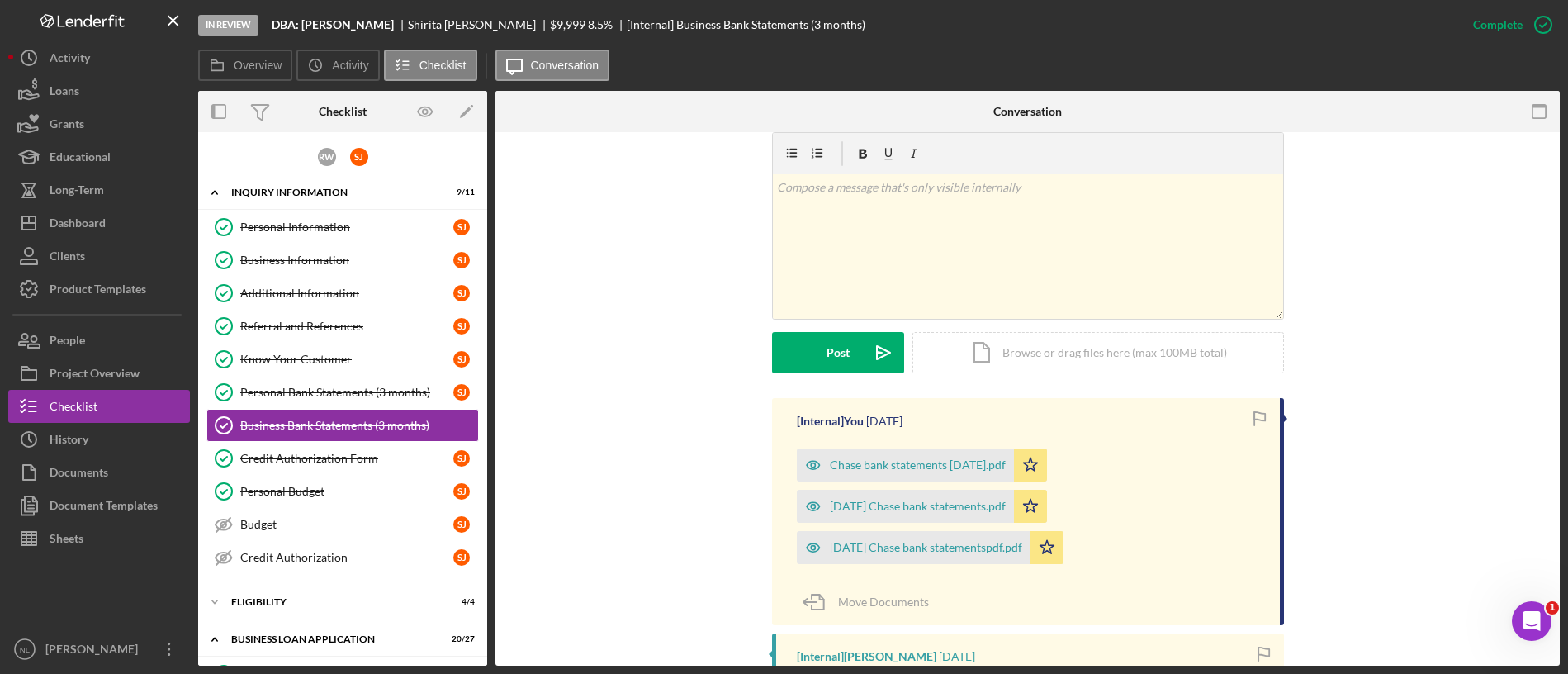
scroll to position [249, 0]
click at [908, 453] on div "Chase bank statements [DATE].pdf" at bounding box center [905, 469] width 217 height 33
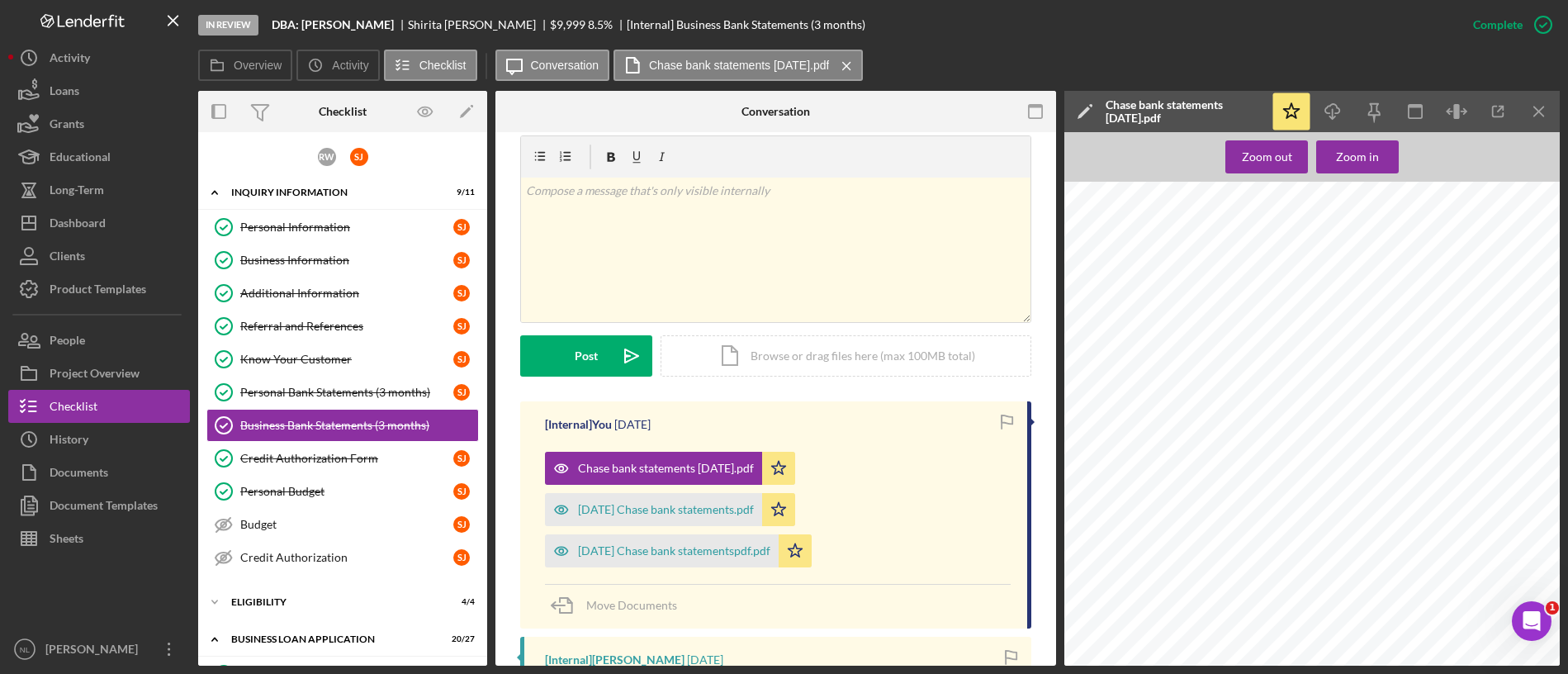
scroll to position [23, 0]
click at [1393, 115] on icon "Icon/Menu Close" at bounding box center [1540, 112] width 37 height 37
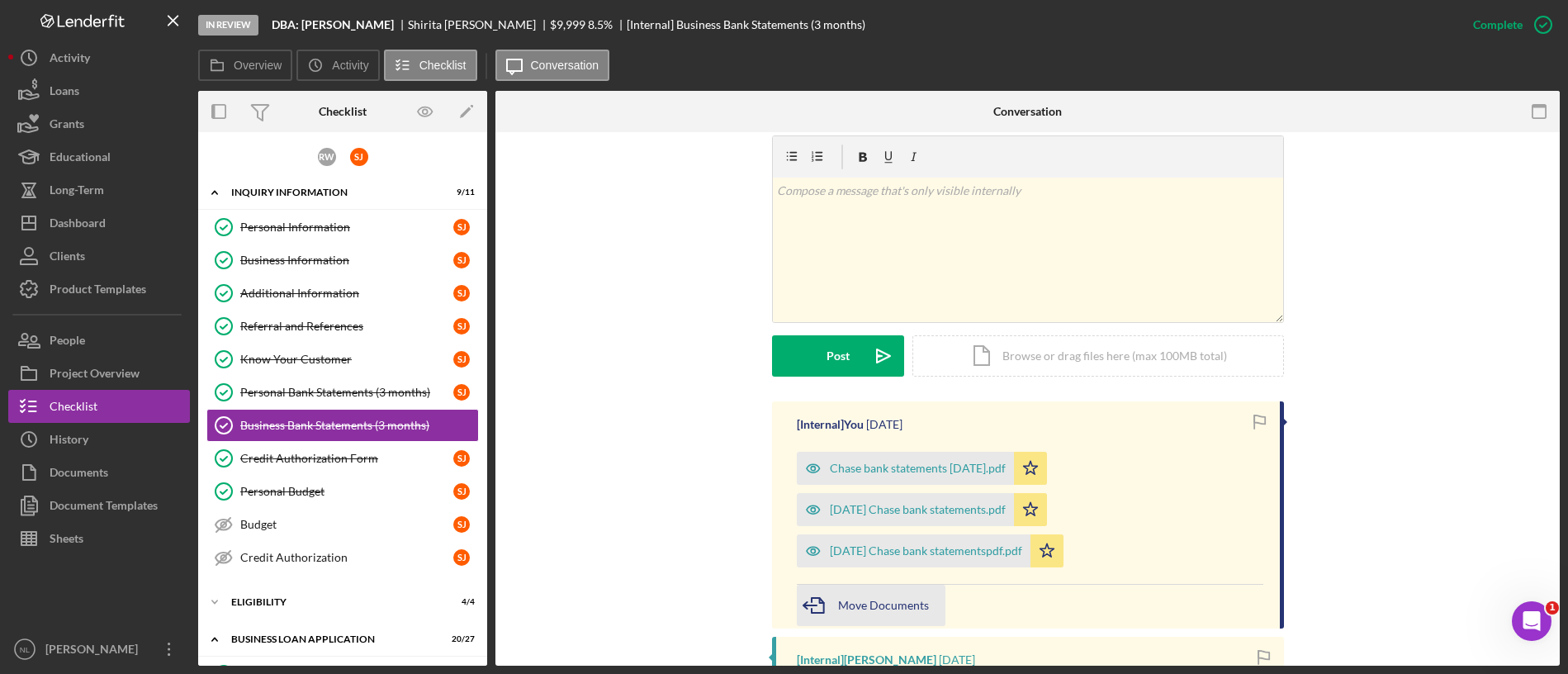
scroll to position [279, 0]
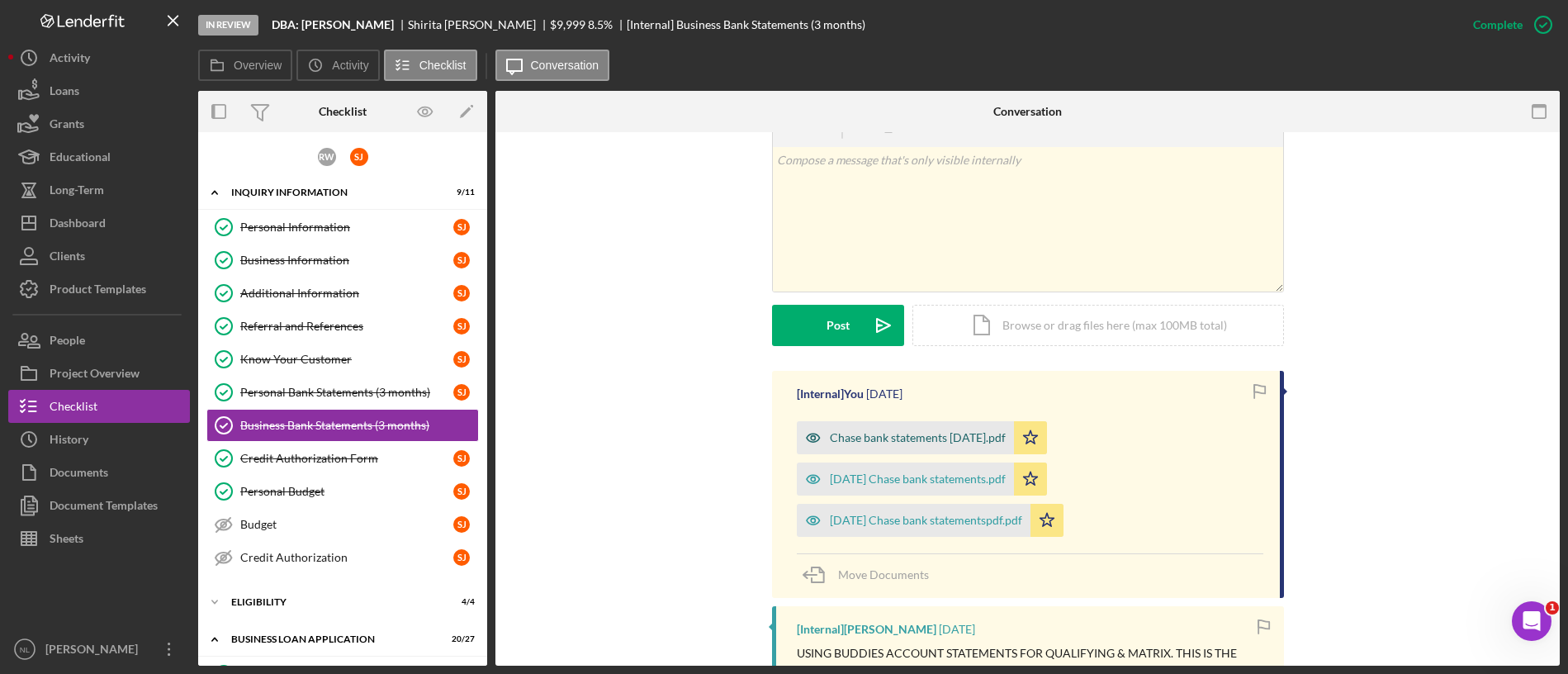
click at [930, 438] on div "Chase bank statements [DATE].pdf" at bounding box center [918, 437] width 176 height 13
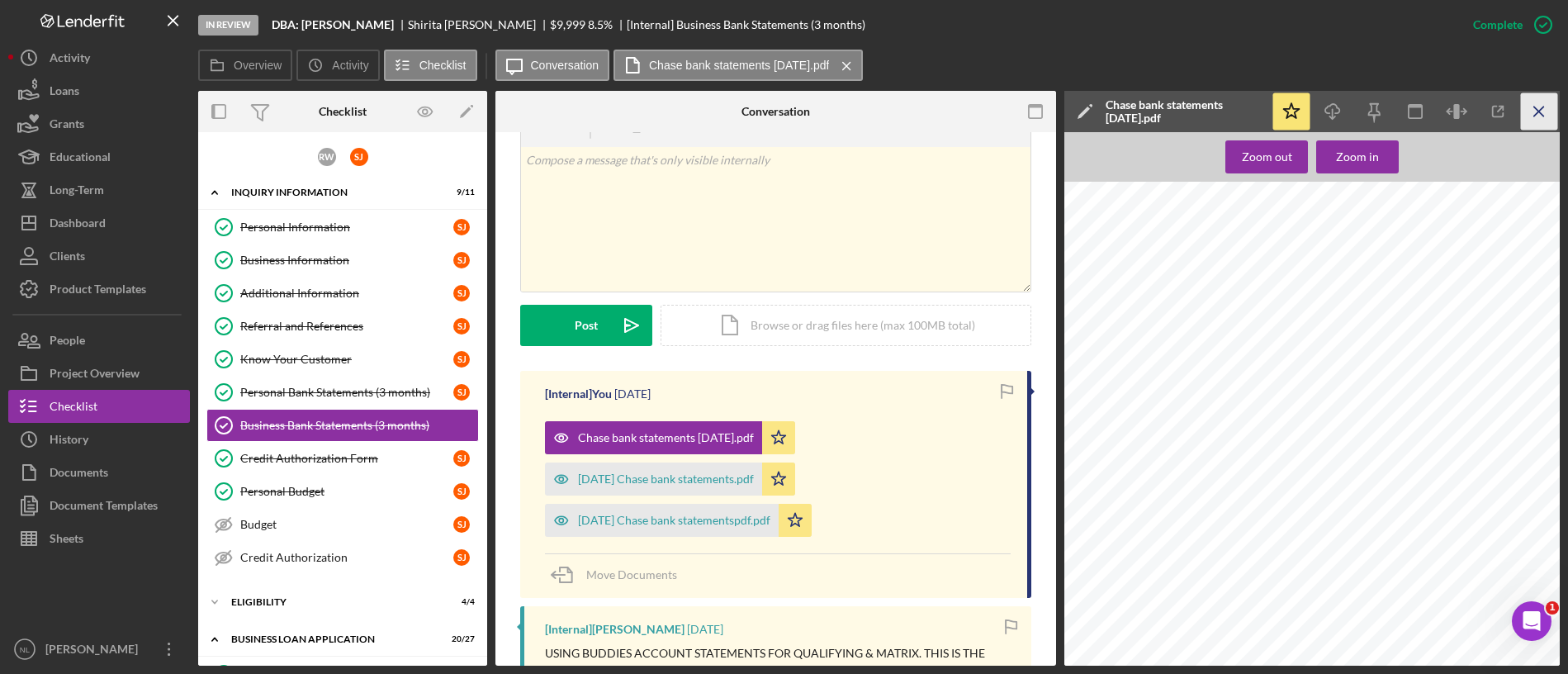
click at [1393, 111] on icon "Icon/Menu Close" at bounding box center [1540, 112] width 37 height 37
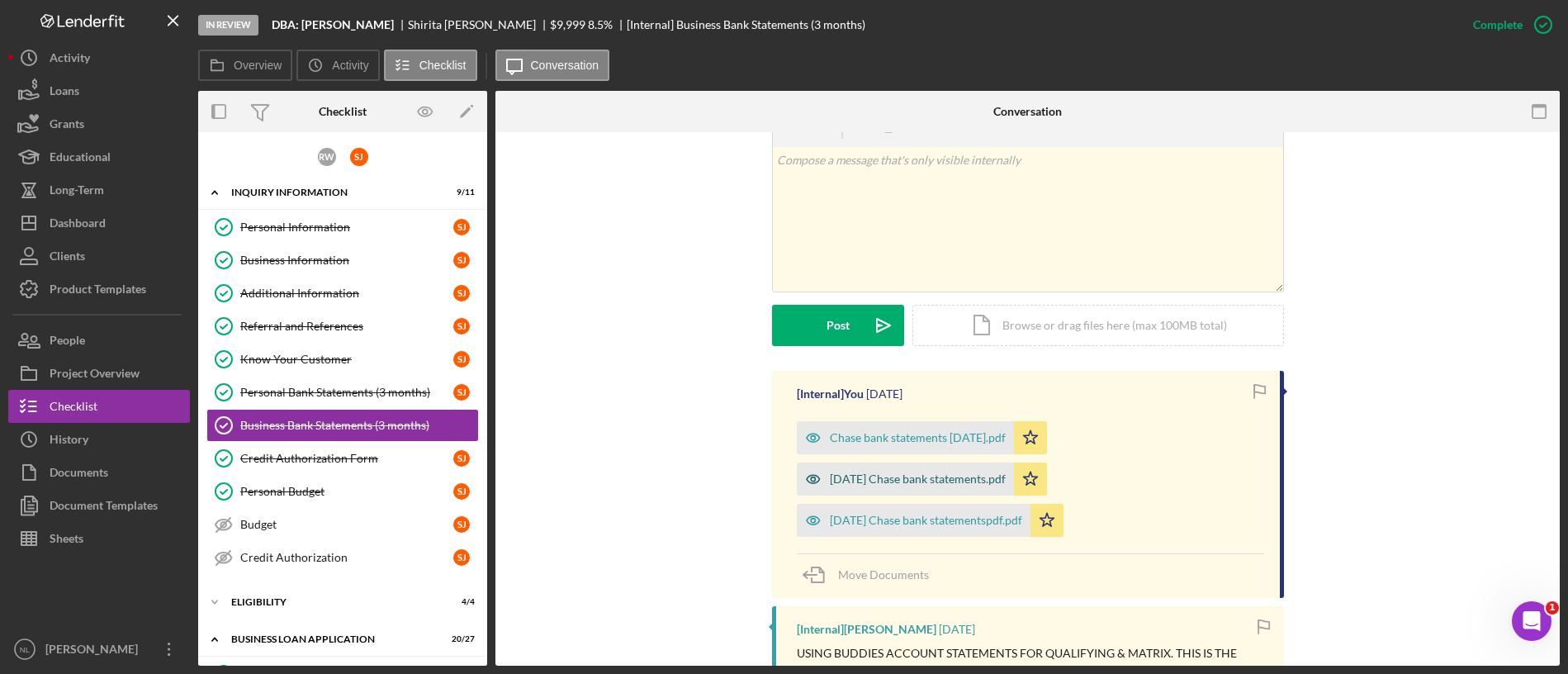
click at [863, 467] on div "[DATE] Chase bank statements.pdf" at bounding box center [905, 480] width 217 height 33
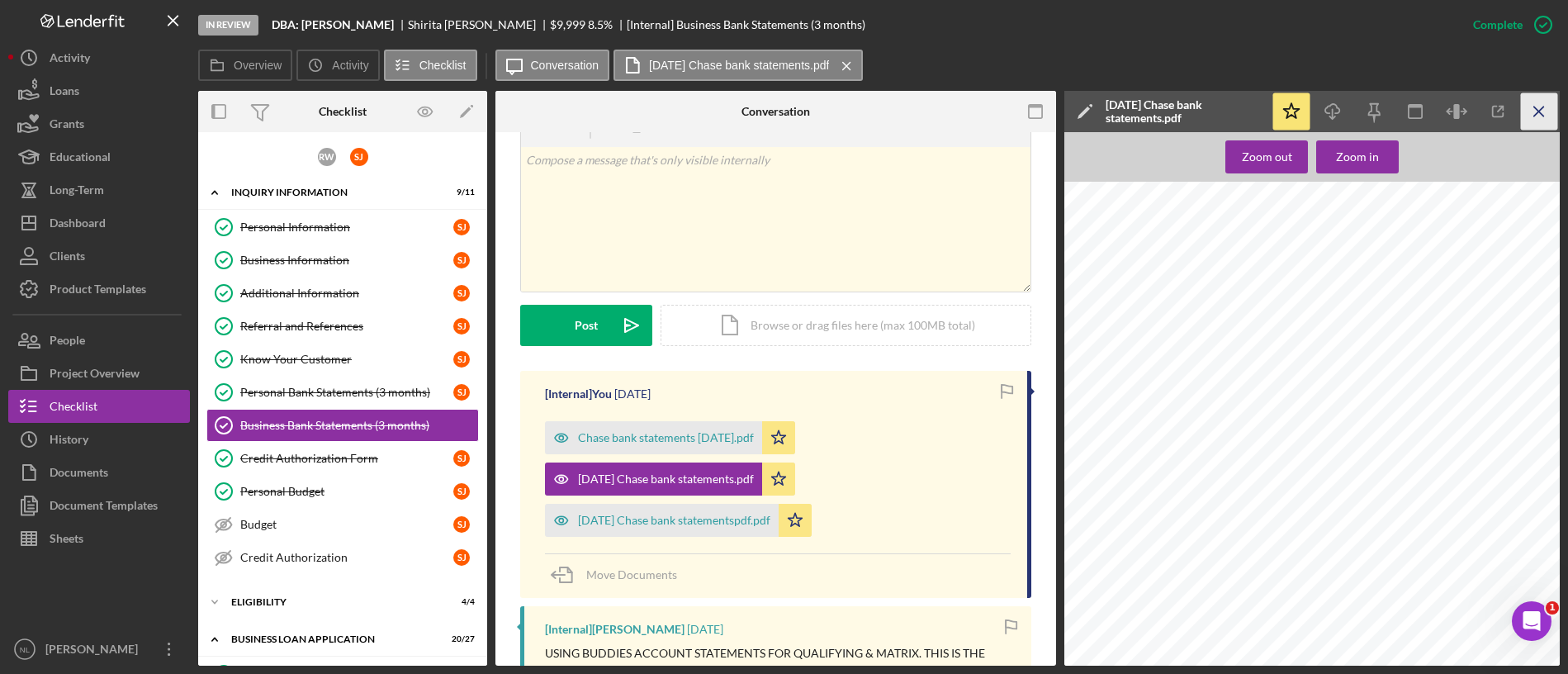
click at [1393, 105] on icon "Icon/Menu Close" at bounding box center [1540, 112] width 37 height 37
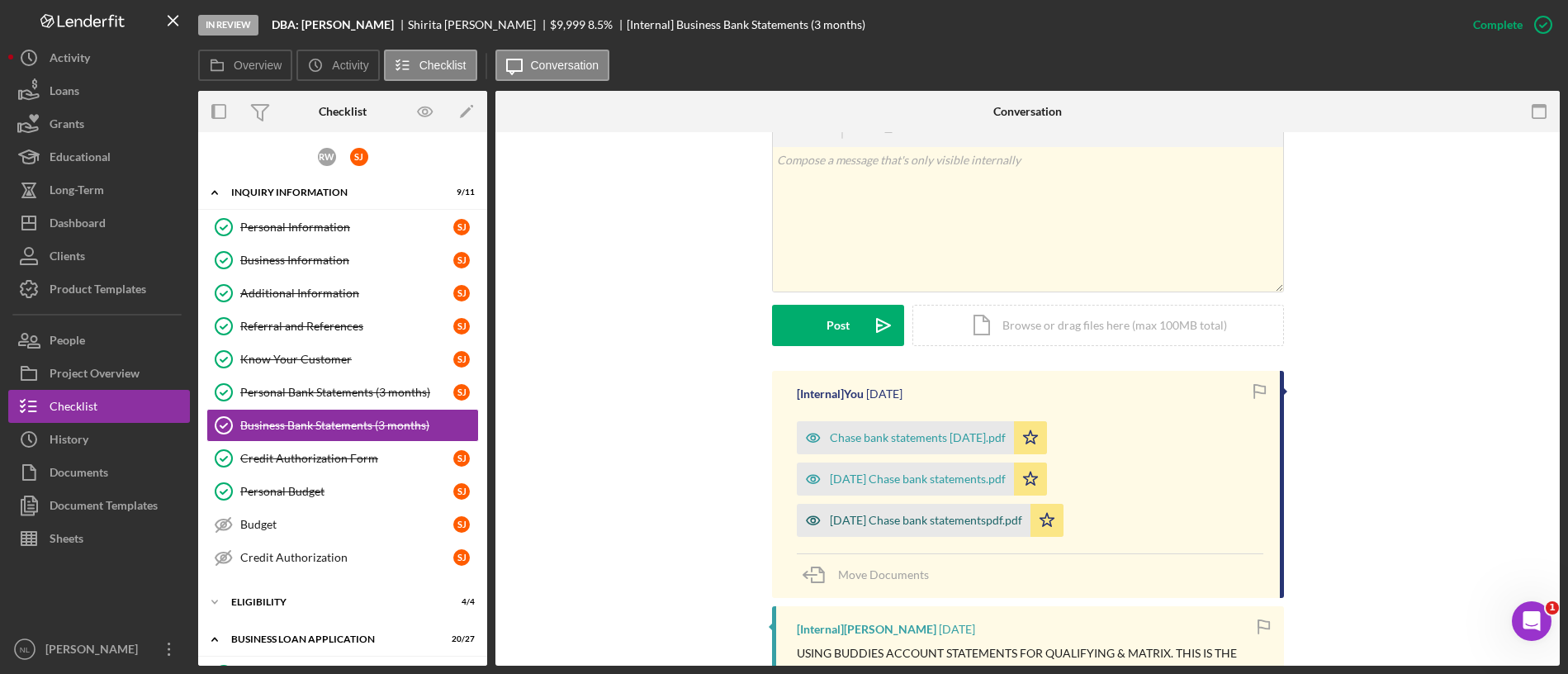
click at [839, 526] on div "[DATE] Chase bank statementspdf.pdf" at bounding box center [926, 520] width 193 height 13
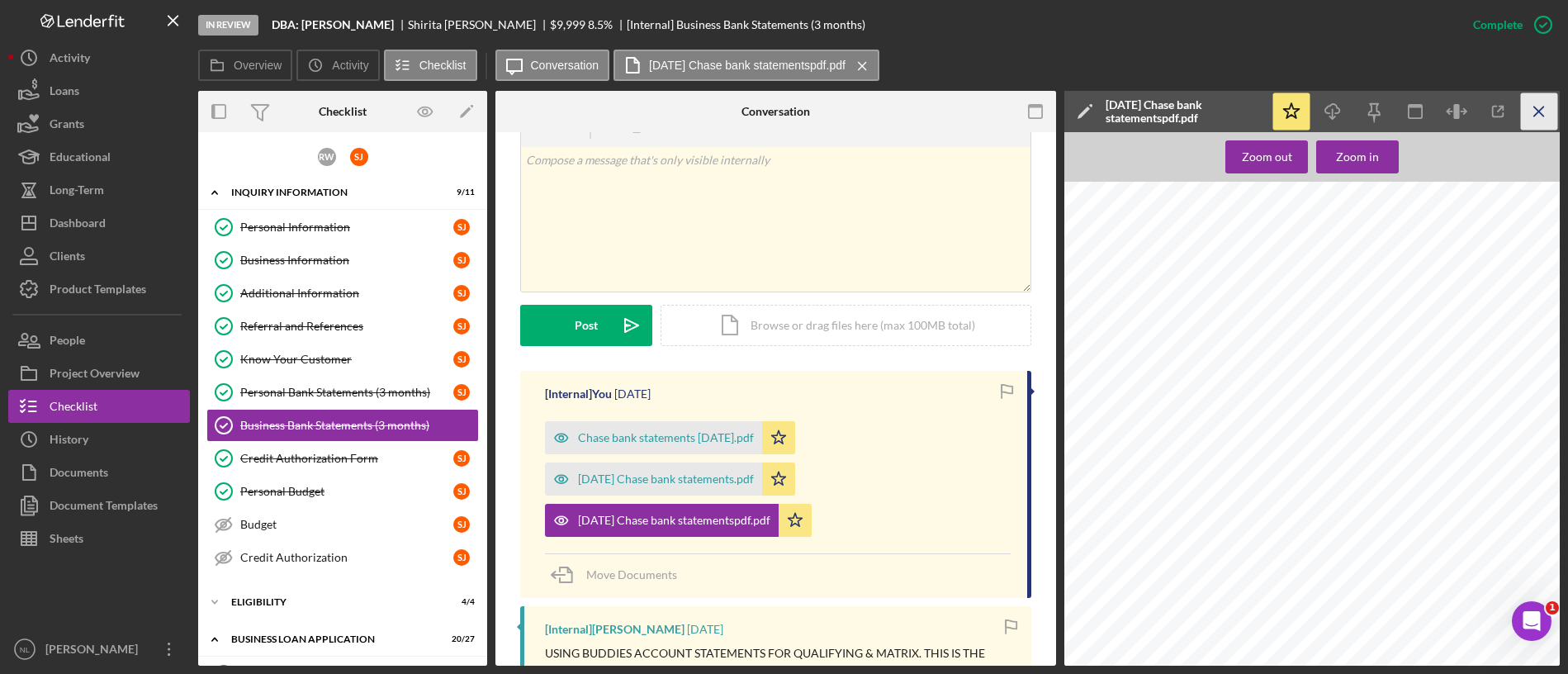
click at [1393, 114] on line "button" at bounding box center [1539, 111] width 9 height 9
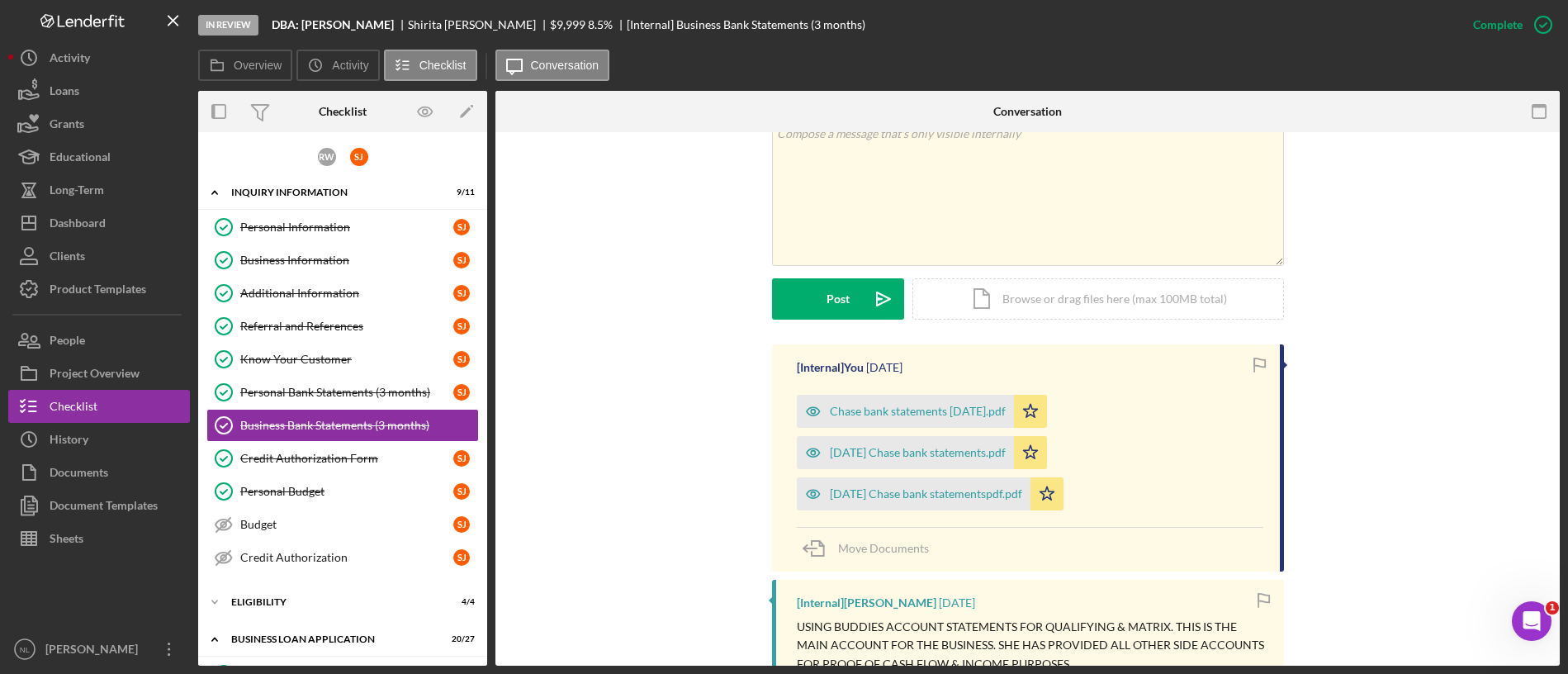
scroll to position [304, 0]
click at [959, 398] on div "Chase bank statements [DATE].pdf" at bounding box center [905, 414] width 217 height 33
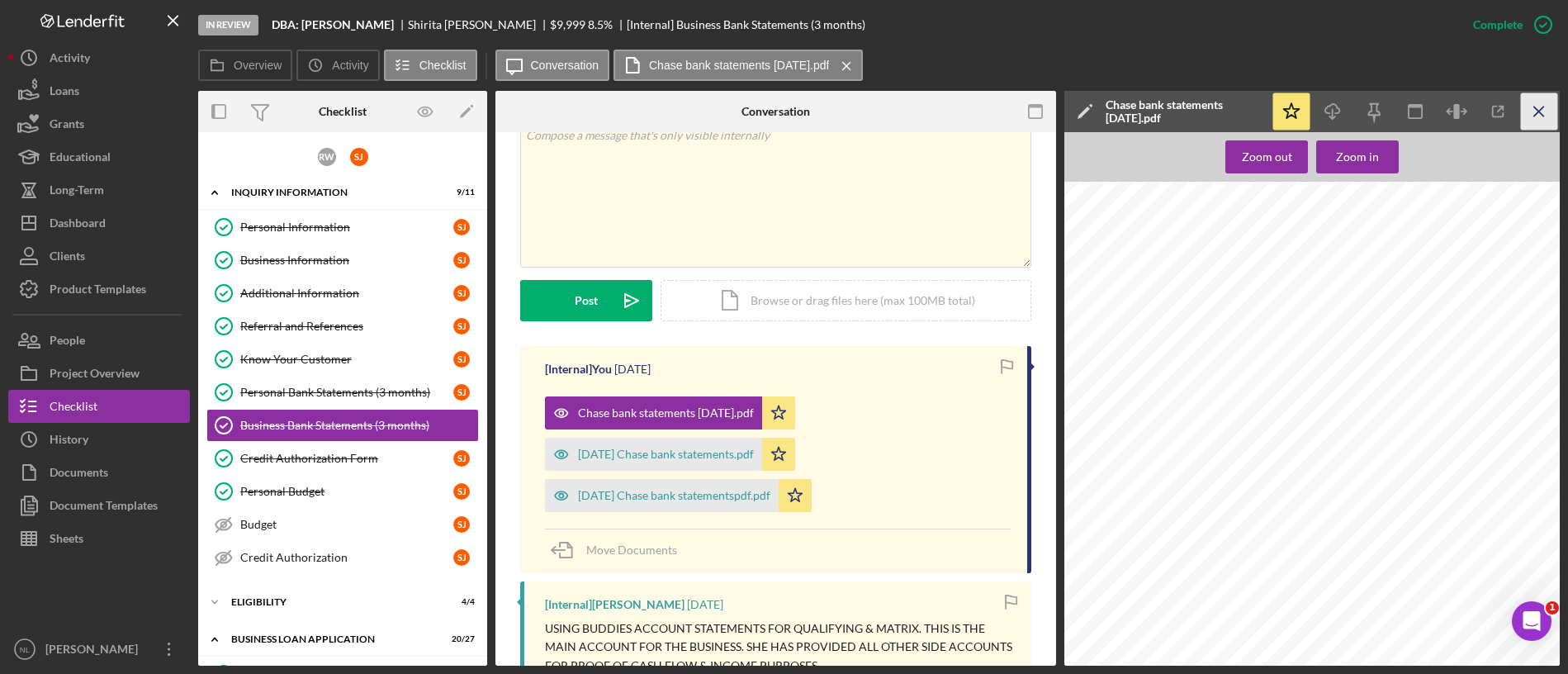
click at [1393, 114] on icon "Icon/Menu Close" at bounding box center [1540, 112] width 37 height 37
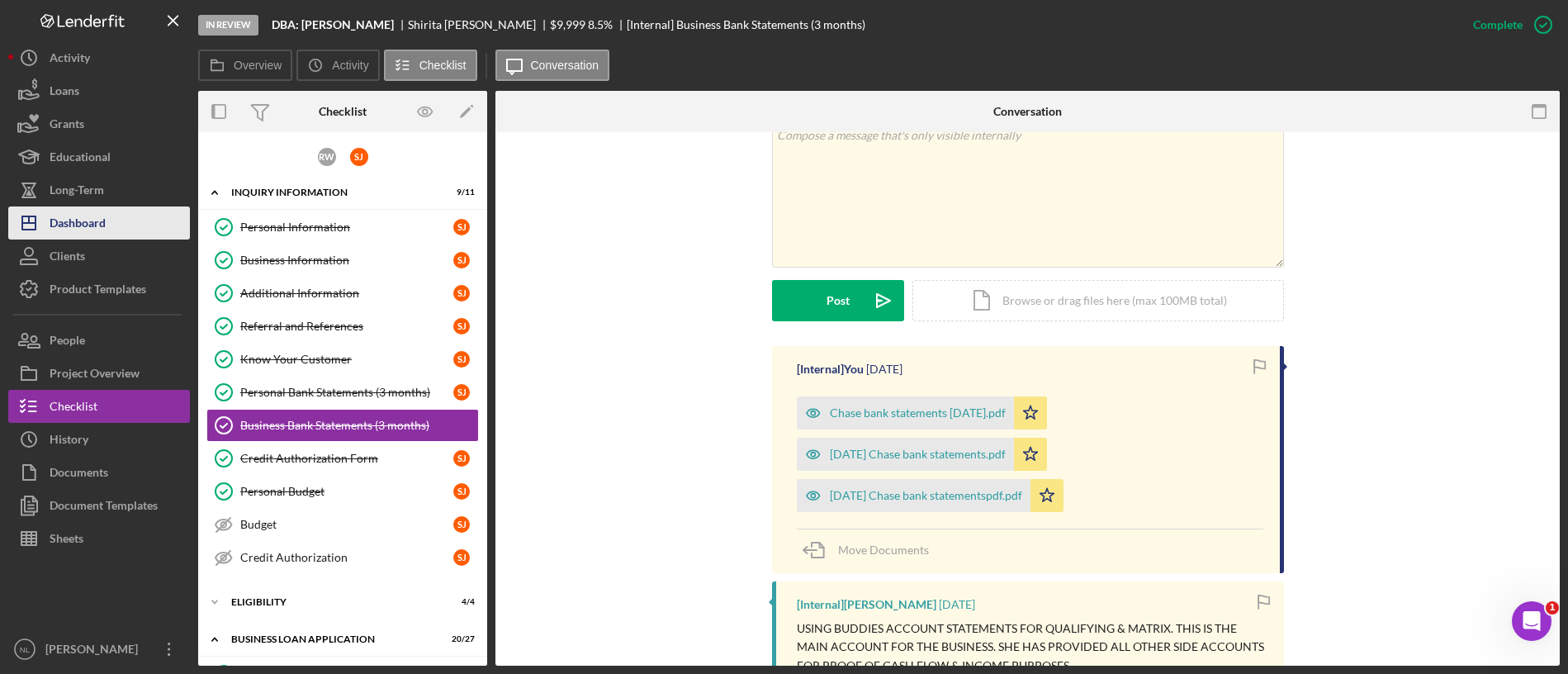
click at [73, 226] on div "Dashboard" at bounding box center [77, 225] width 56 height 37
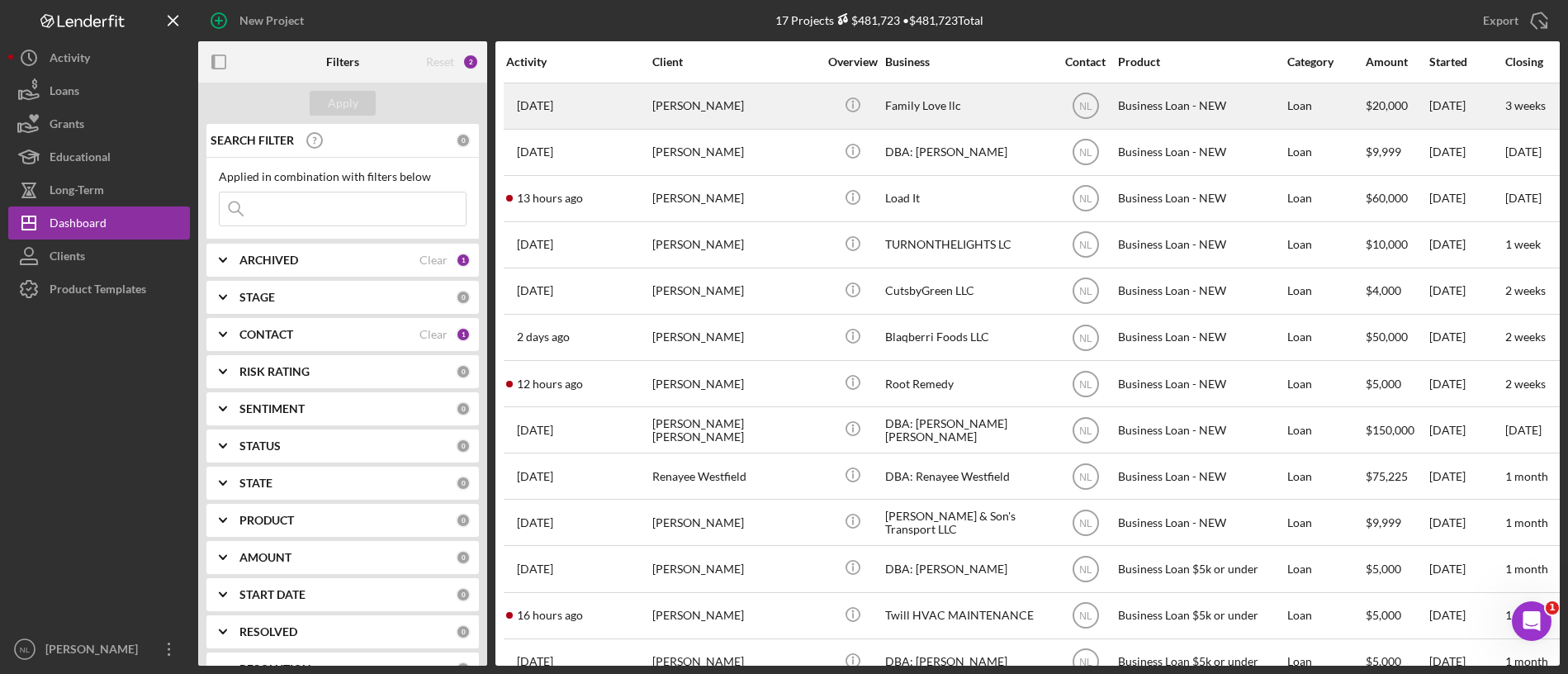
click at [684, 114] on div "[PERSON_NAME]" at bounding box center [735, 106] width 165 height 44
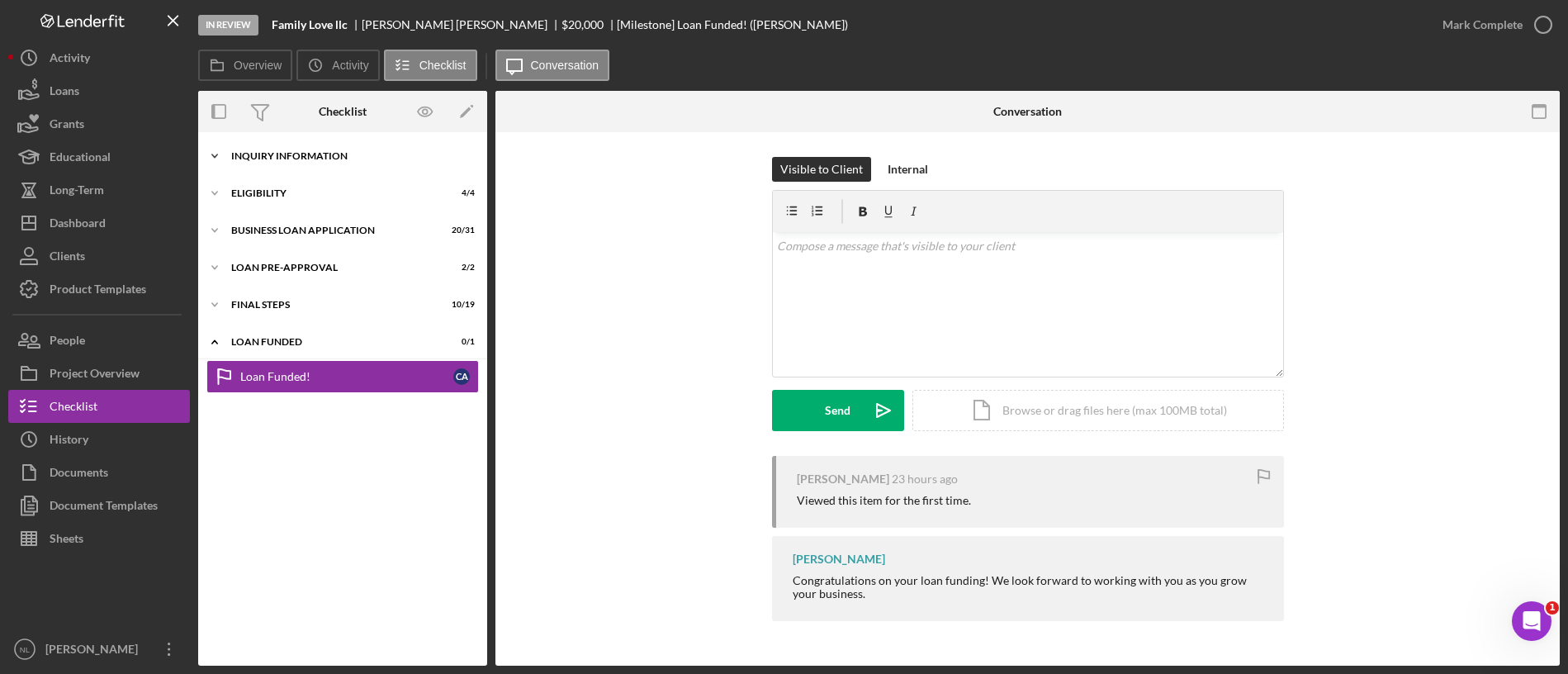
click at [337, 153] on div "INQUIRY INFORMATION" at bounding box center [349, 156] width 236 height 10
